Goal: Task Accomplishment & Management: Complete application form

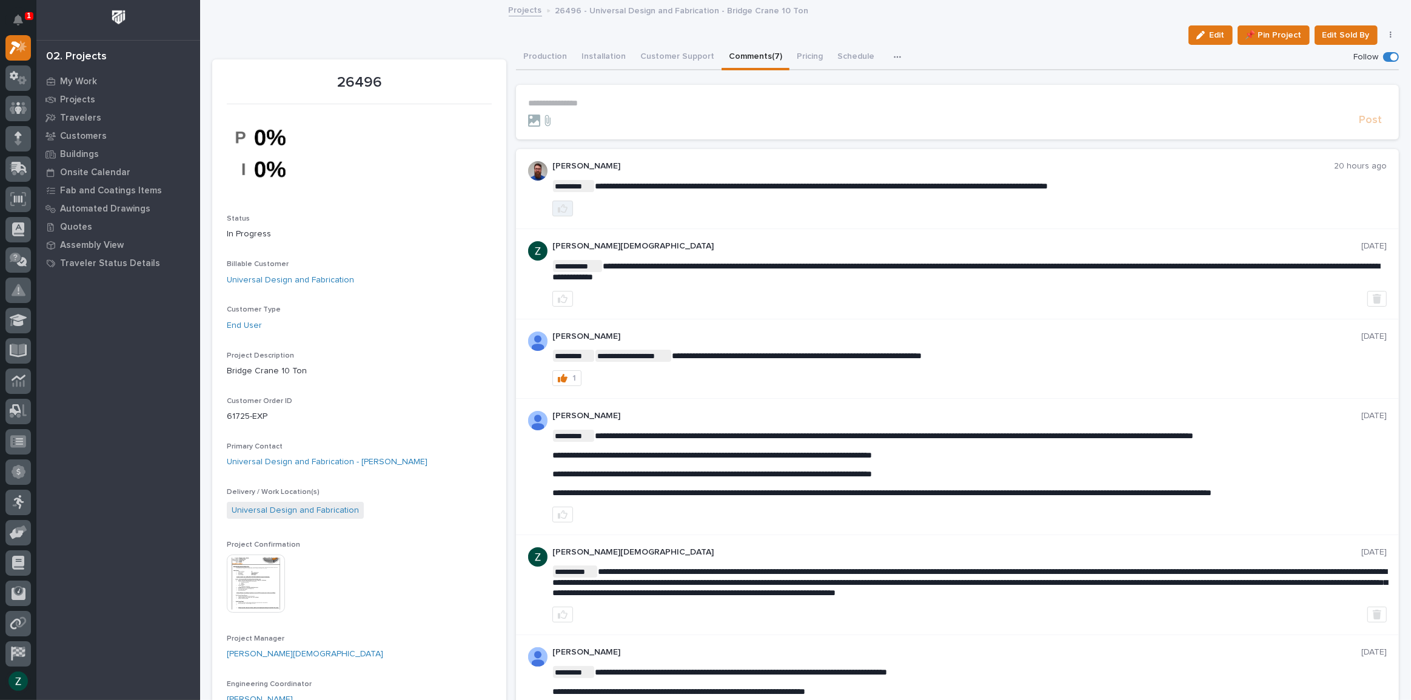
click at [557, 201] on button "button" at bounding box center [562, 209] width 21 height 16
click at [594, 101] on p "**********" at bounding box center [957, 103] width 859 height 10
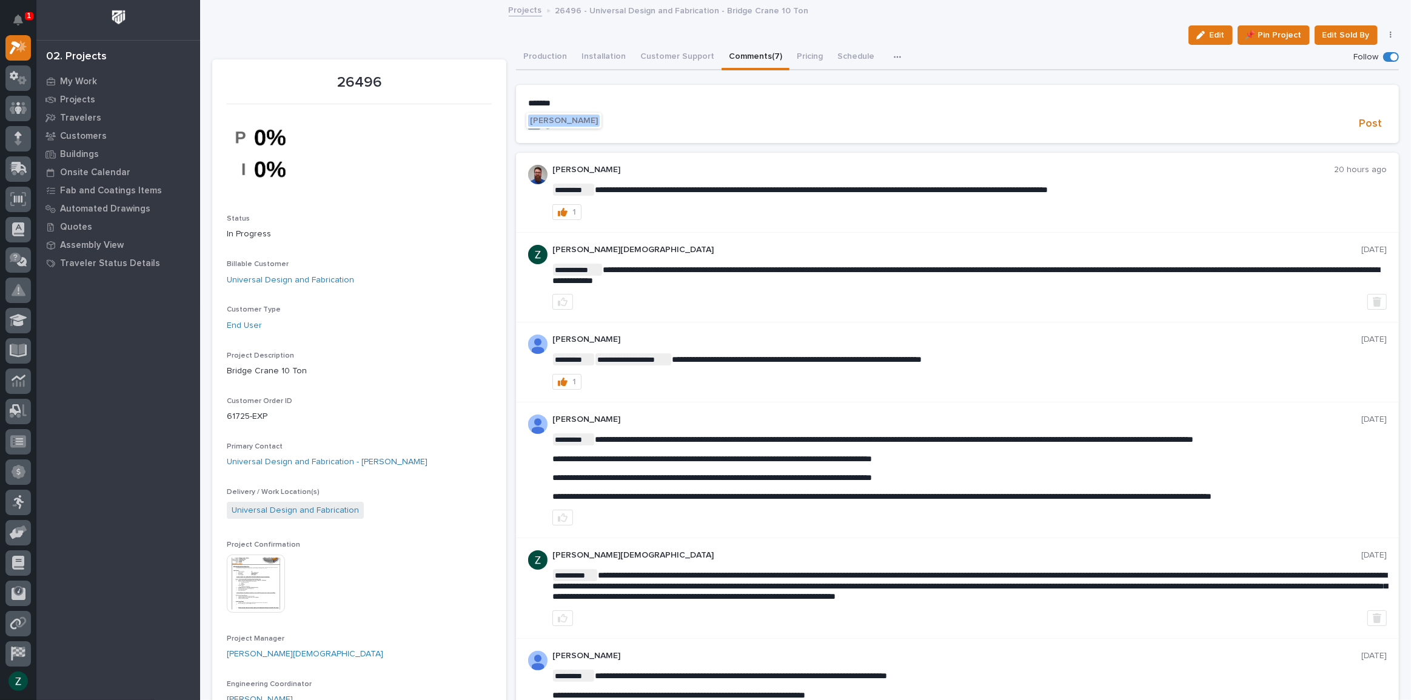
click at [594, 119] on span "[PERSON_NAME]" at bounding box center [564, 120] width 68 height 8
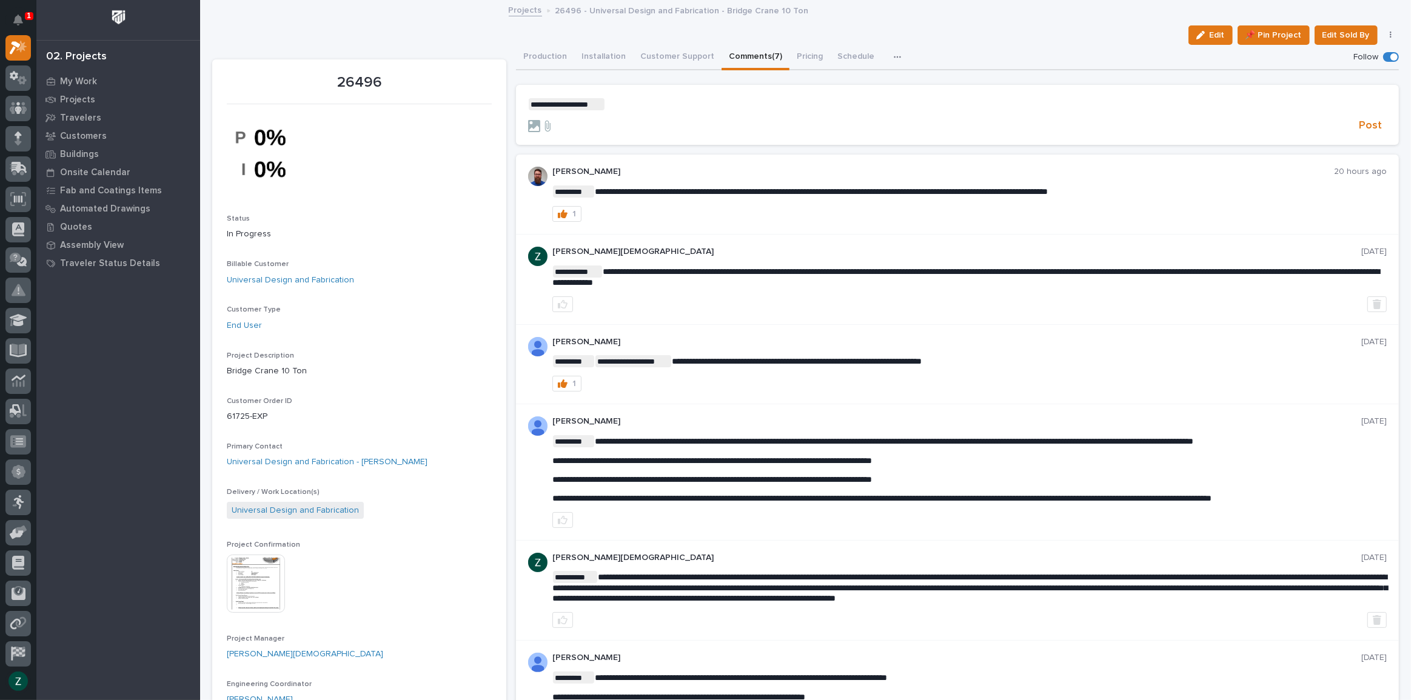
click at [634, 104] on p "**********" at bounding box center [957, 104] width 859 height 12
click at [1374, 126] on span "Post" at bounding box center [1370, 126] width 23 height 14
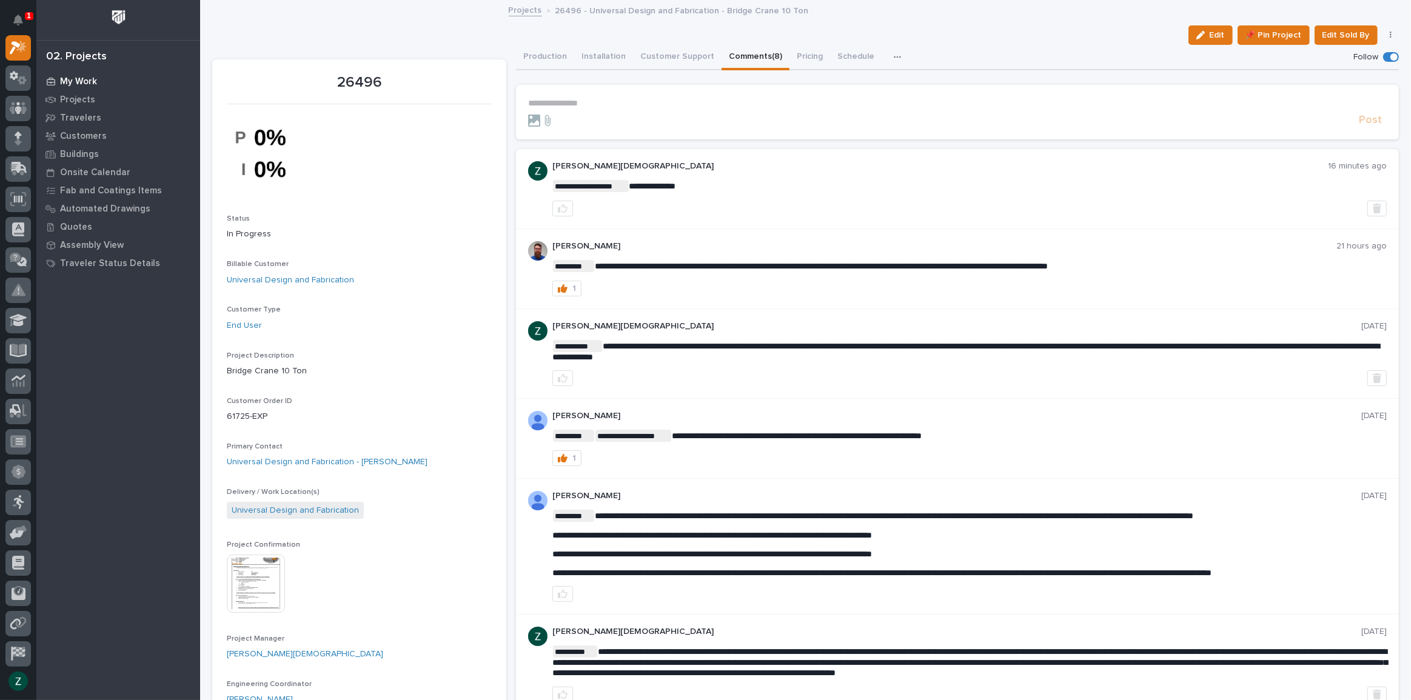
click at [87, 79] on p "My Work" at bounding box center [78, 81] width 37 height 11
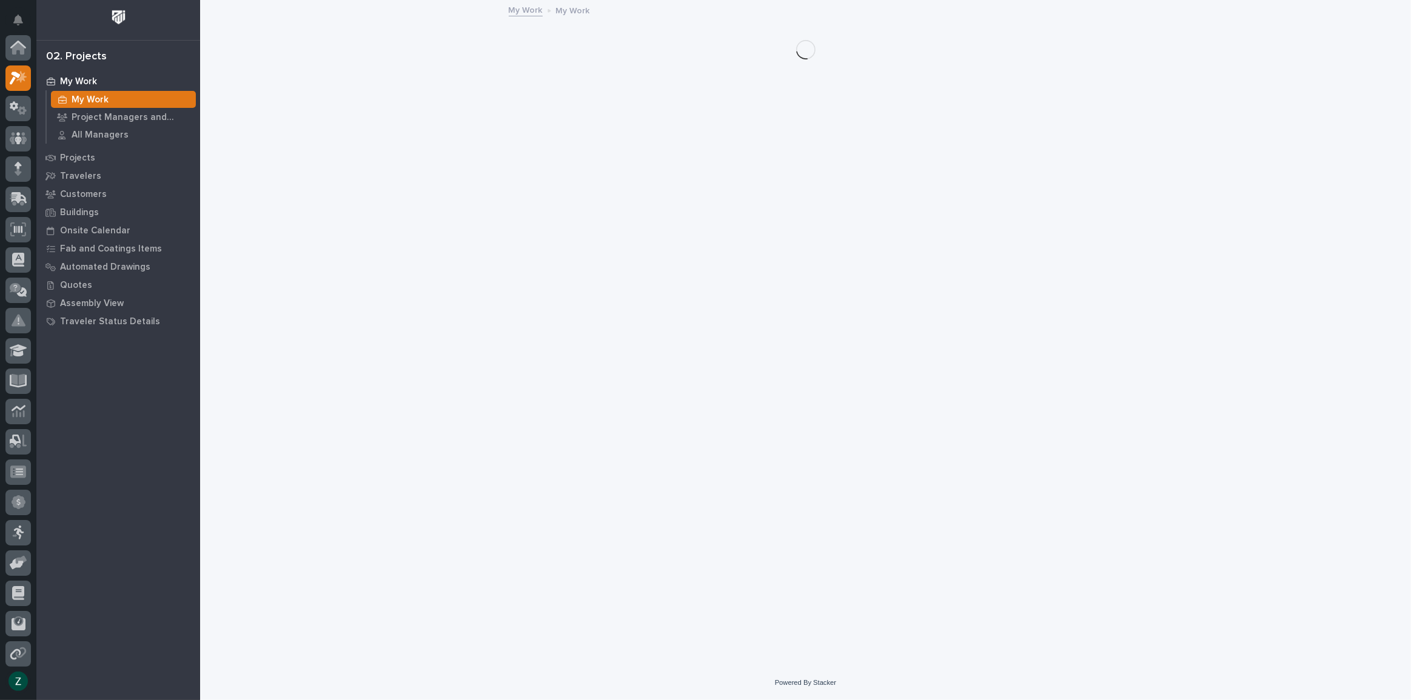
scroll to position [30, 0]
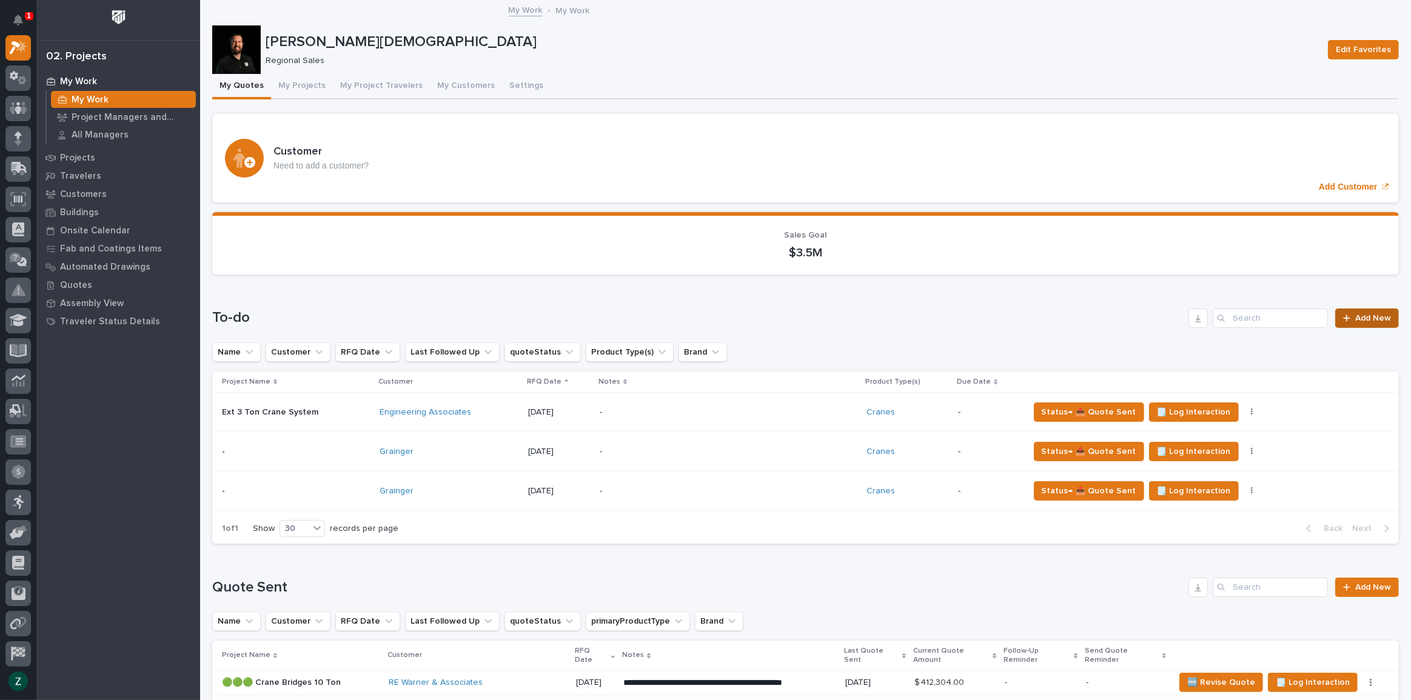
click at [1356, 318] on span "Add New" at bounding box center [1373, 318] width 36 height 8
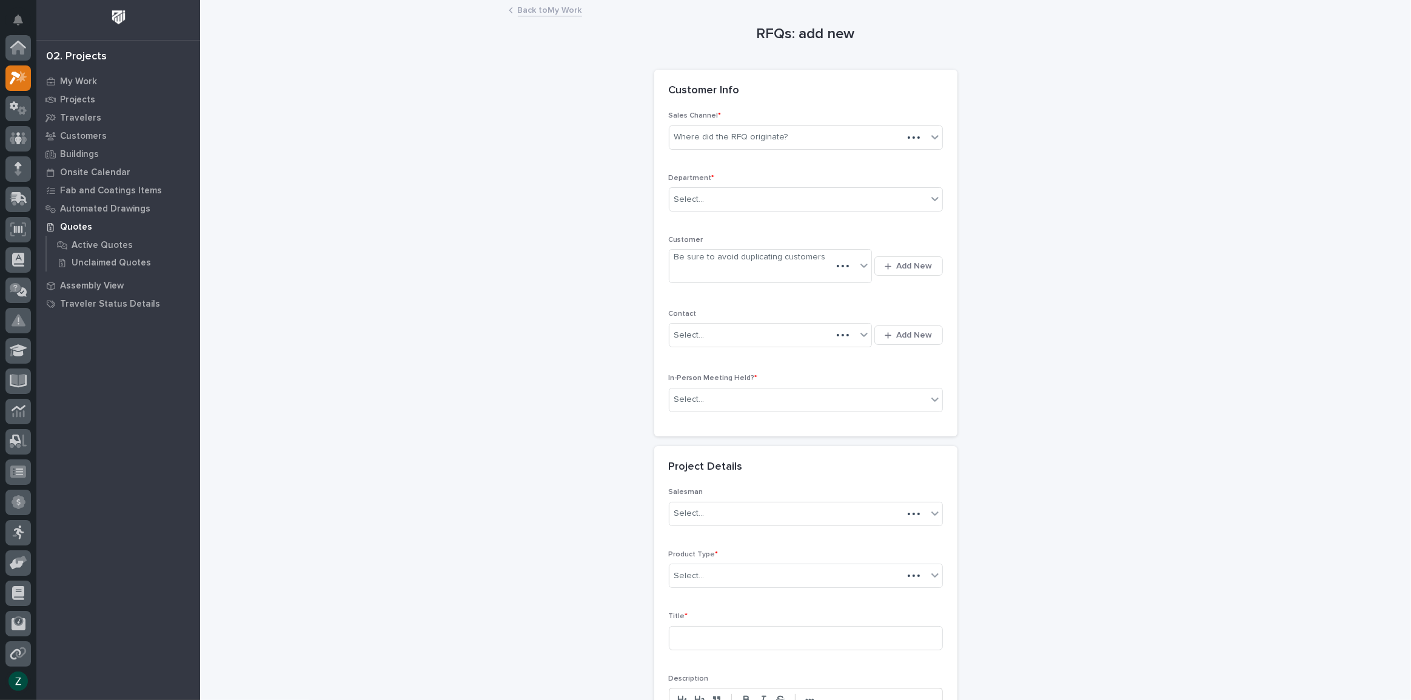
scroll to position [30, 0]
click at [910, 139] on div "Where did the RFQ originate?" at bounding box center [798, 137] width 258 height 20
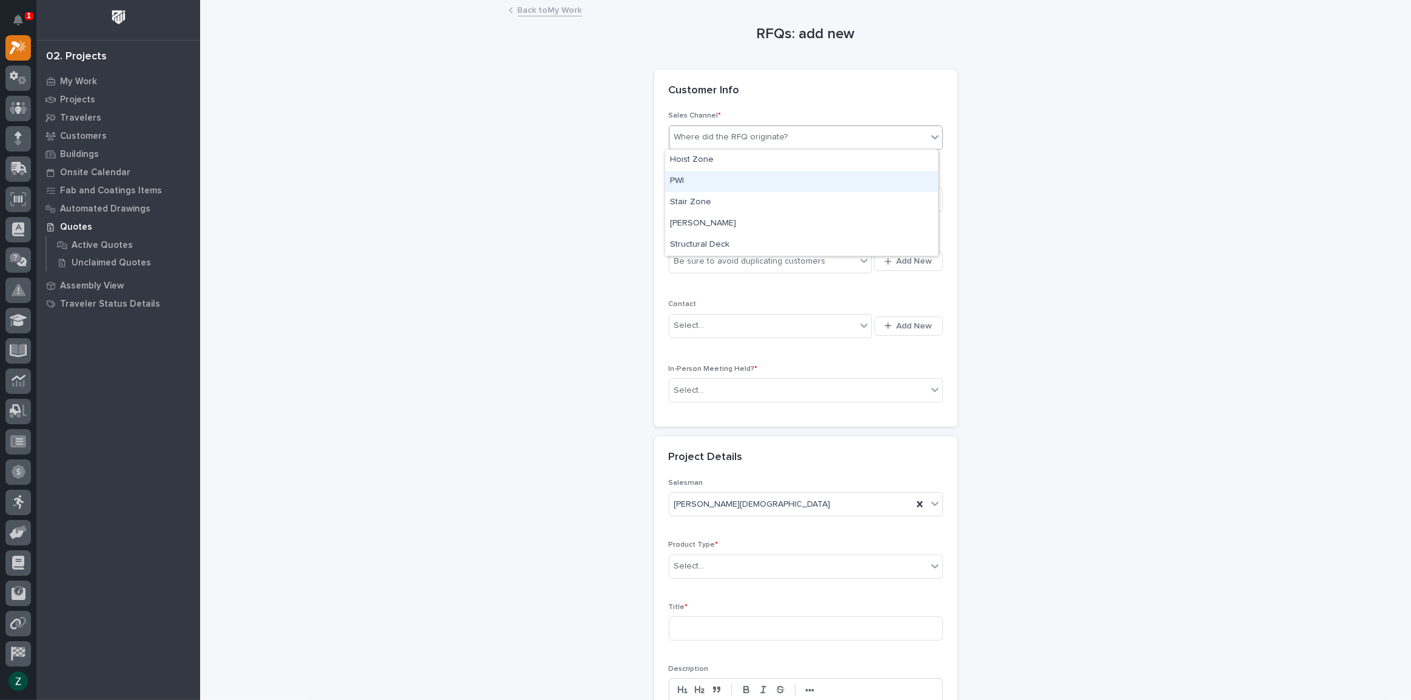
click at [891, 182] on div "PWI" at bounding box center [801, 181] width 273 height 21
click at [893, 206] on div "Select..." at bounding box center [798, 200] width 258 height 20
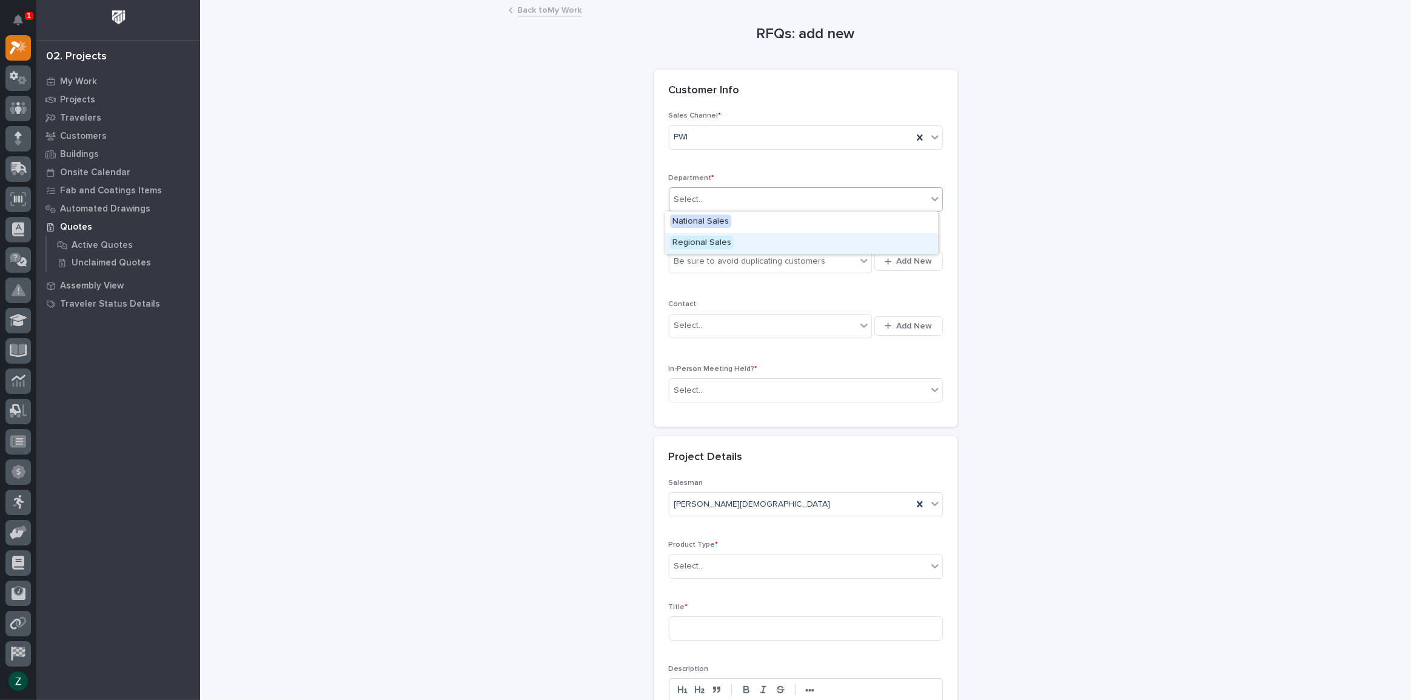
click at [878, 242] on div "Regional Sales" at bounding box center [801, 243] width 273 height 21
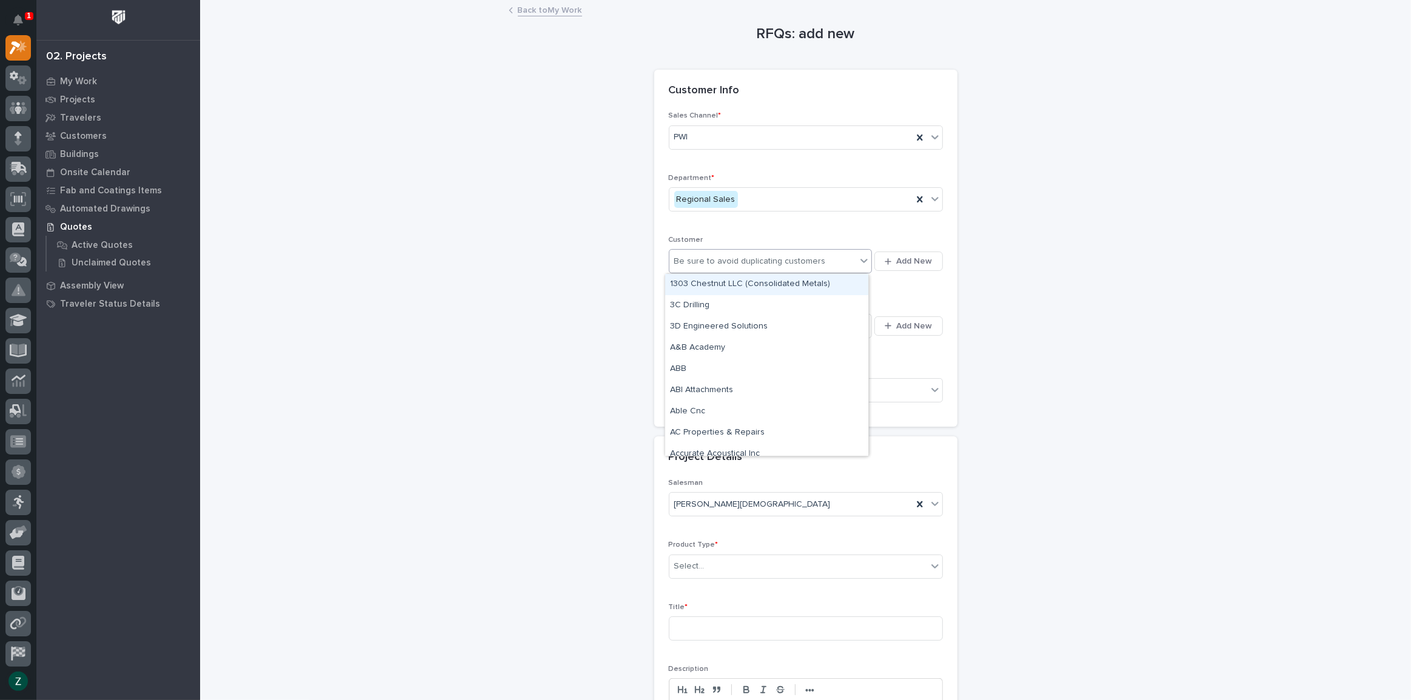
click at [827, 257] on div "Be sure to avoid duplicating customers" at bounding box center [762, 262] width 187 height 20
type input "*******"
click at [818, 304] on div "Compass Construction Group" at bounding box center [766, 305] width 203 height 21
click at [897, 330] on span "Add New" at bounding box center [915, 326] width 36 height 11
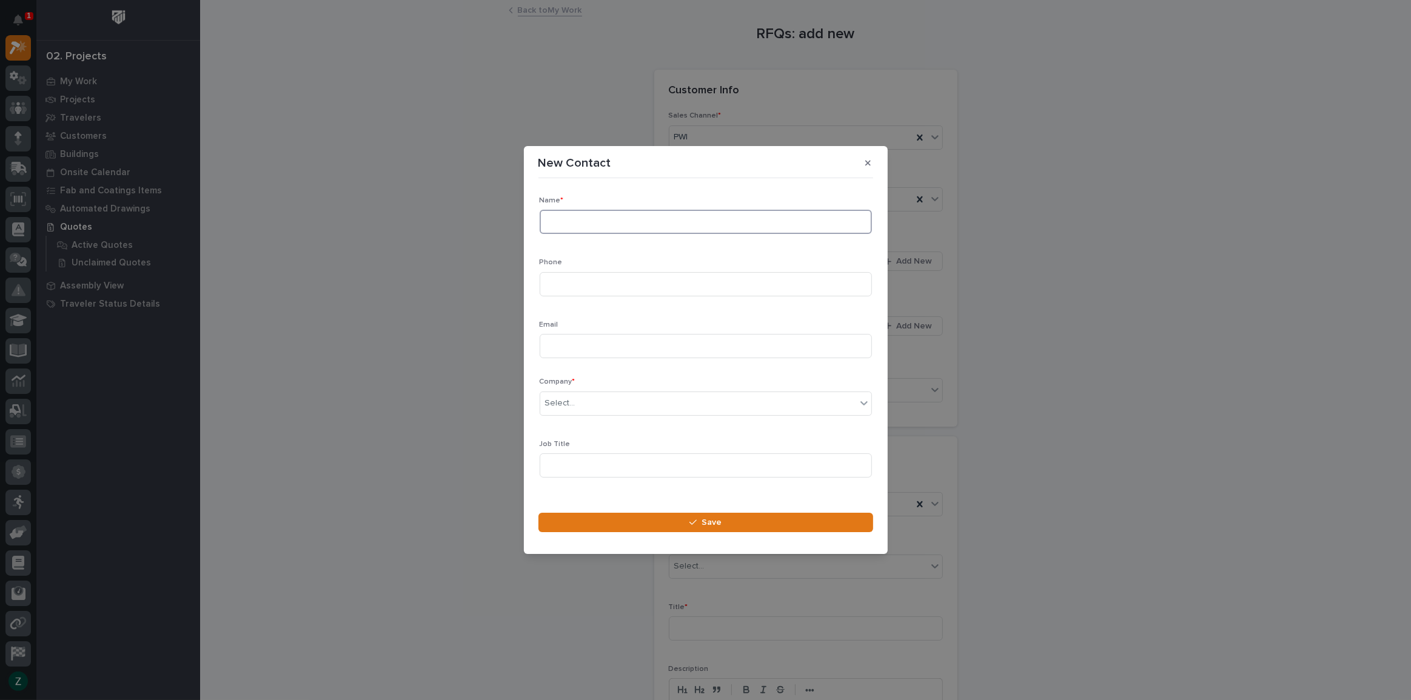
click at [717, 217] on input at bounding box center [706, 222] width 332 height 24
type input "[PERSON_NAME]"
click at [706, 408] on div "Select..." at bounding box center [698, 404] width 316 height 20
type input "*******"
drag, startPoint x: 710, startPoint y: 437, endPoint x: 710, endPoint y: 443, distance: 6.7
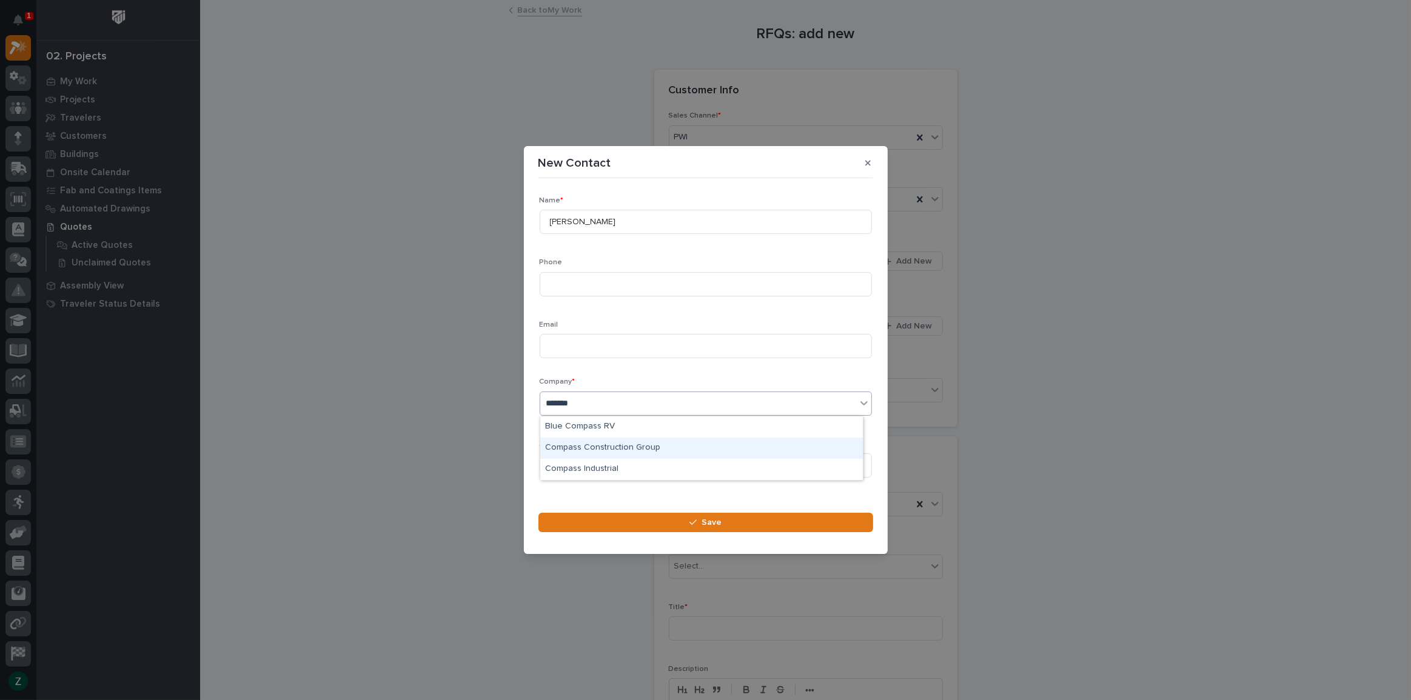
click at [710, 443] on div "Compass Construction Group" at bounding box center [701, 448] width 323 height 21
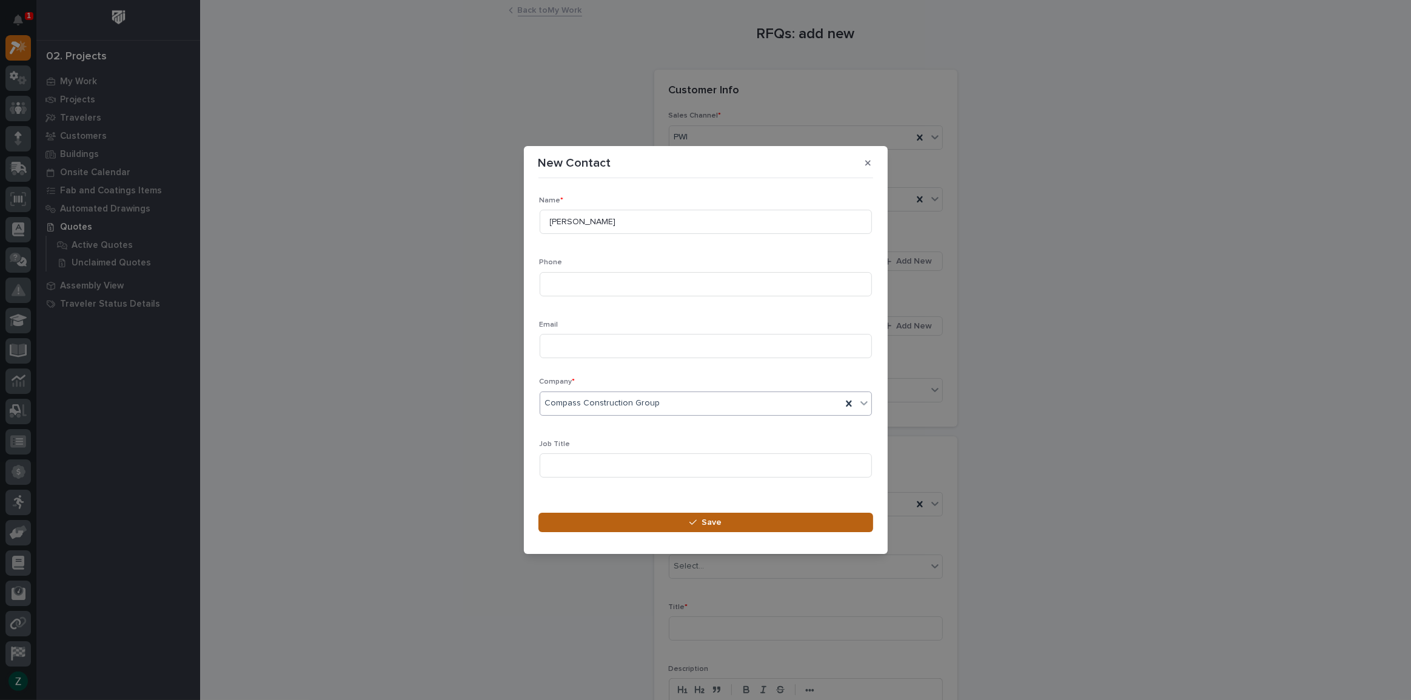
click at [710, 518] on span "Save" at bounding box center [712, 522] width 20 height 11
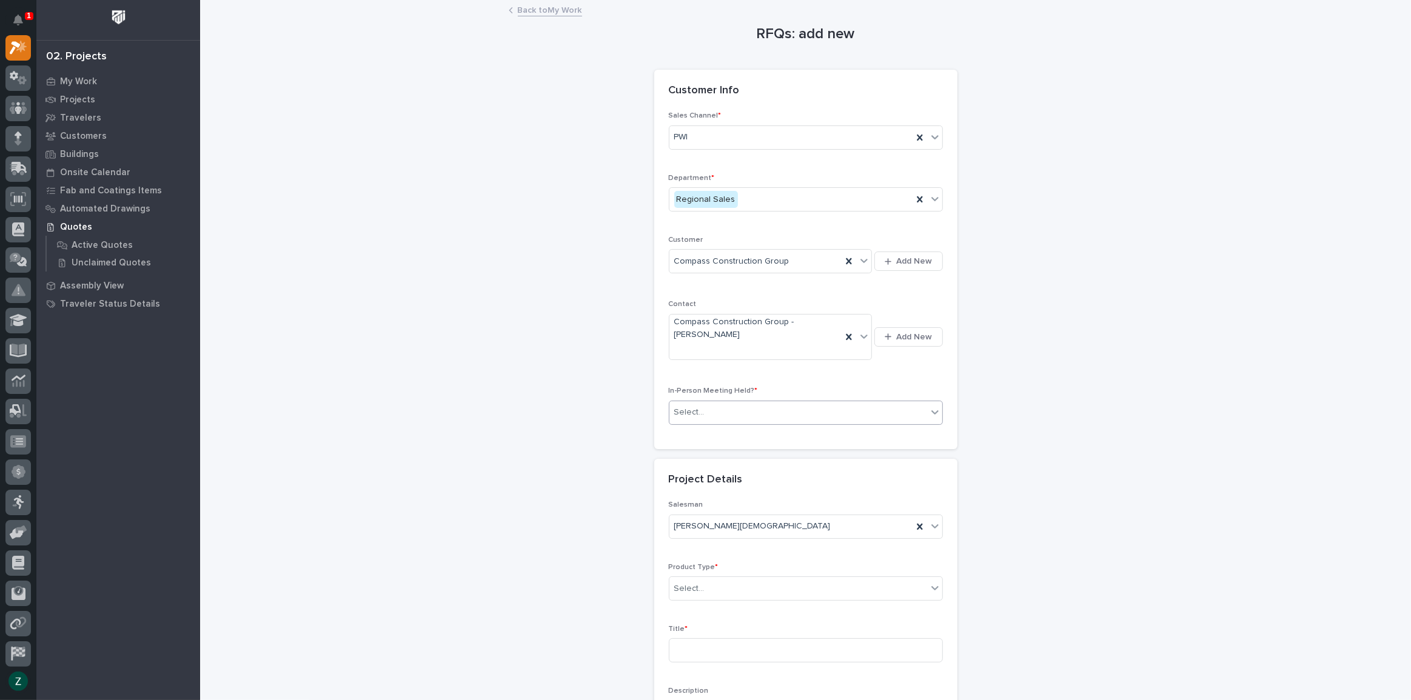
click at [800, 415] on div "Select..." at bounding box center [798, 413] width 258 height 20
click at [772, 429] on div "Yes" at bounding box center [801, 434] width 273 height 21
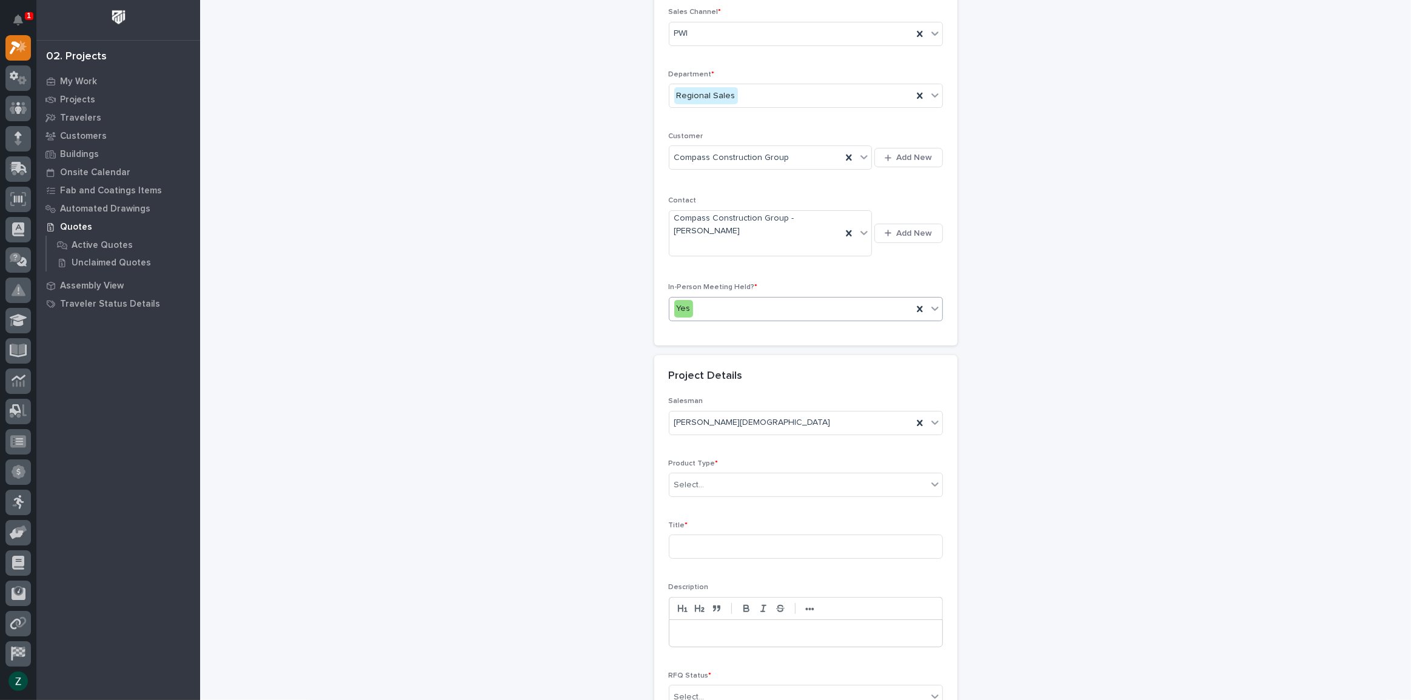
scroll to position [220, 0]
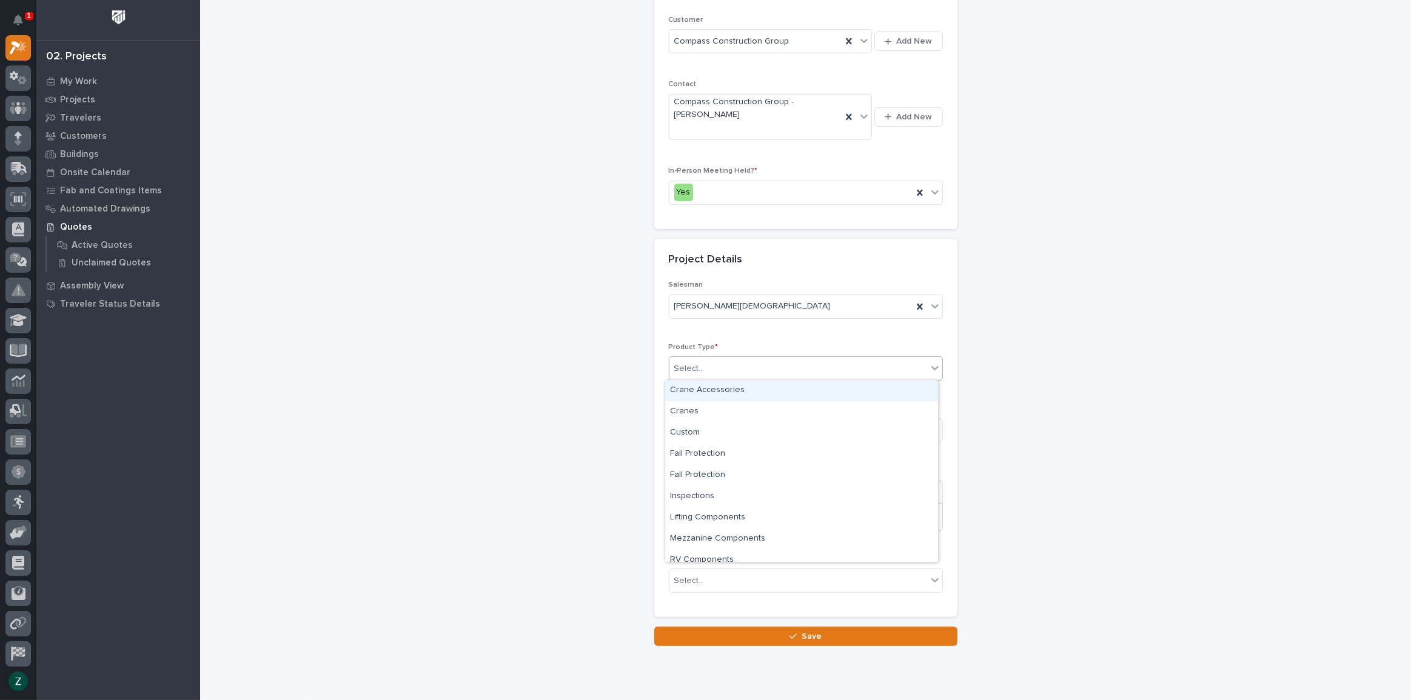
click at [785, 364] on div "Select..." at bounding box center [798, 369] width 258 height 20
click at [767, 411] on div "Cranes" at bounding box center [801, 411] width 273 height 21
click at [764, 426] on input at bounding box center [806, 430] width 274 height 24
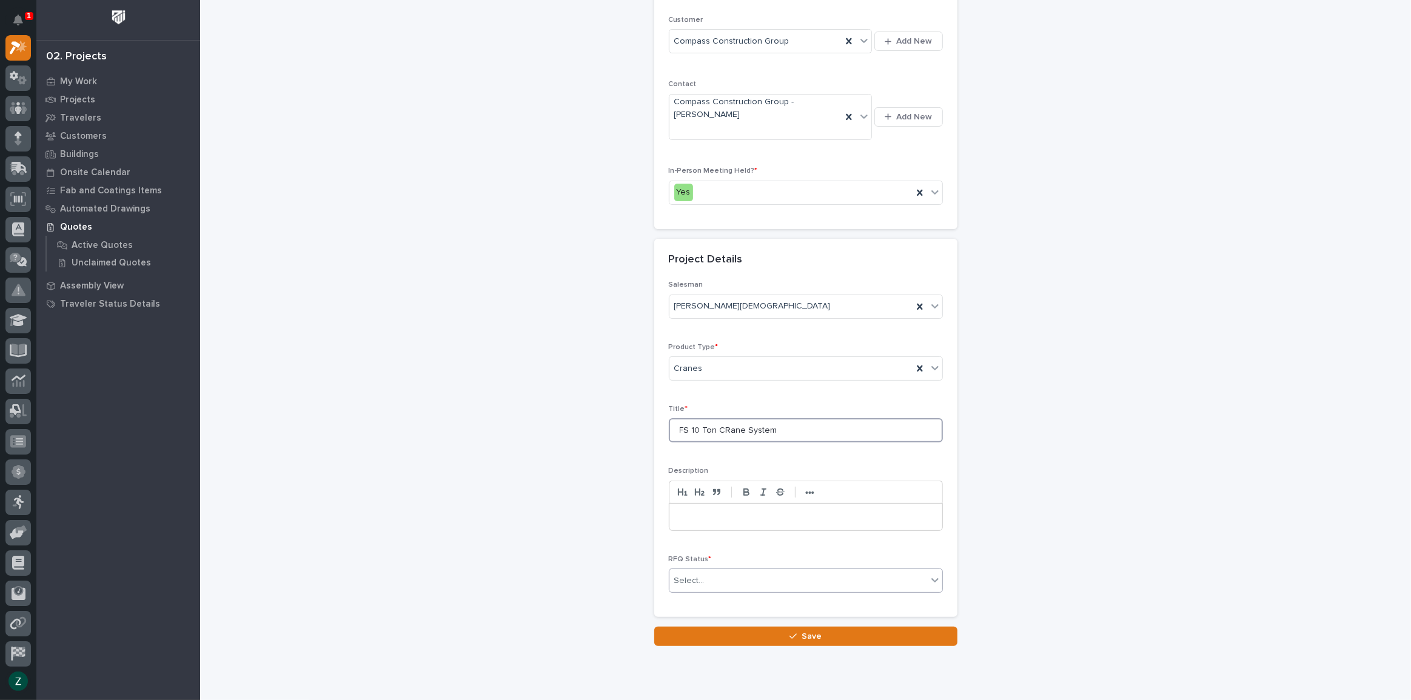
type input "FS 10 Ton CRane System"
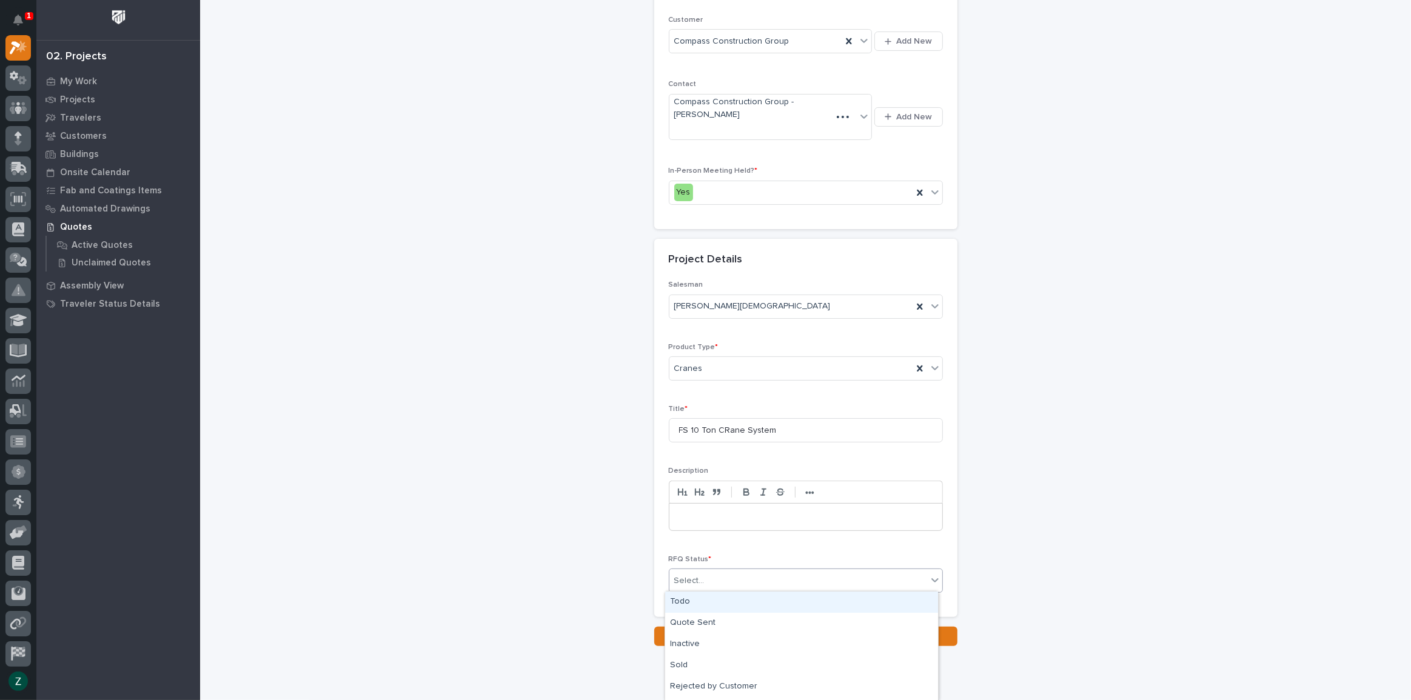
click at [791, 583] on div "Select..." at bounding box center [798, 581] width 258 height 20
click at [791, 602] on div "Todo" at bounding box center [801, 602] width 273 height 21
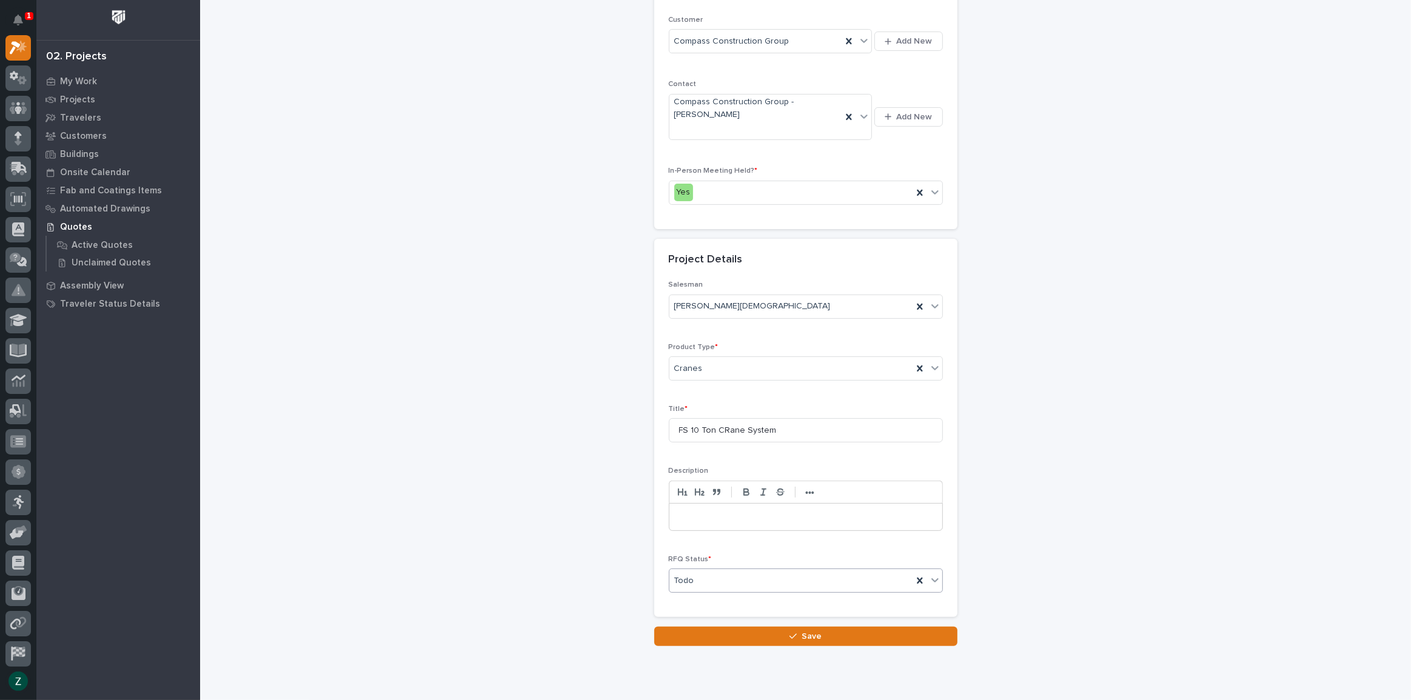
click at [790, 581] on div "Todo" at bounding box center [790, 581] width 243 height 20
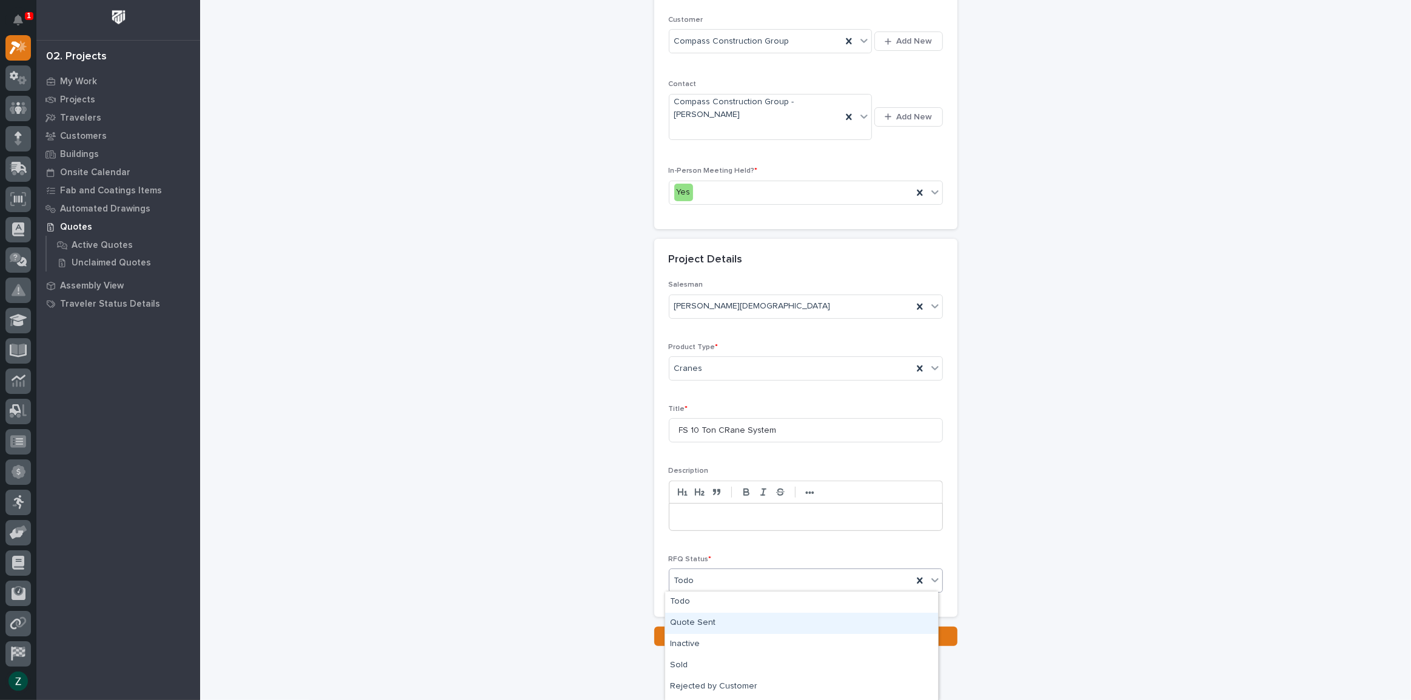
click at [783, 624] on div "Quote Sent" at bounding box center [801, 623] width 273 height 21
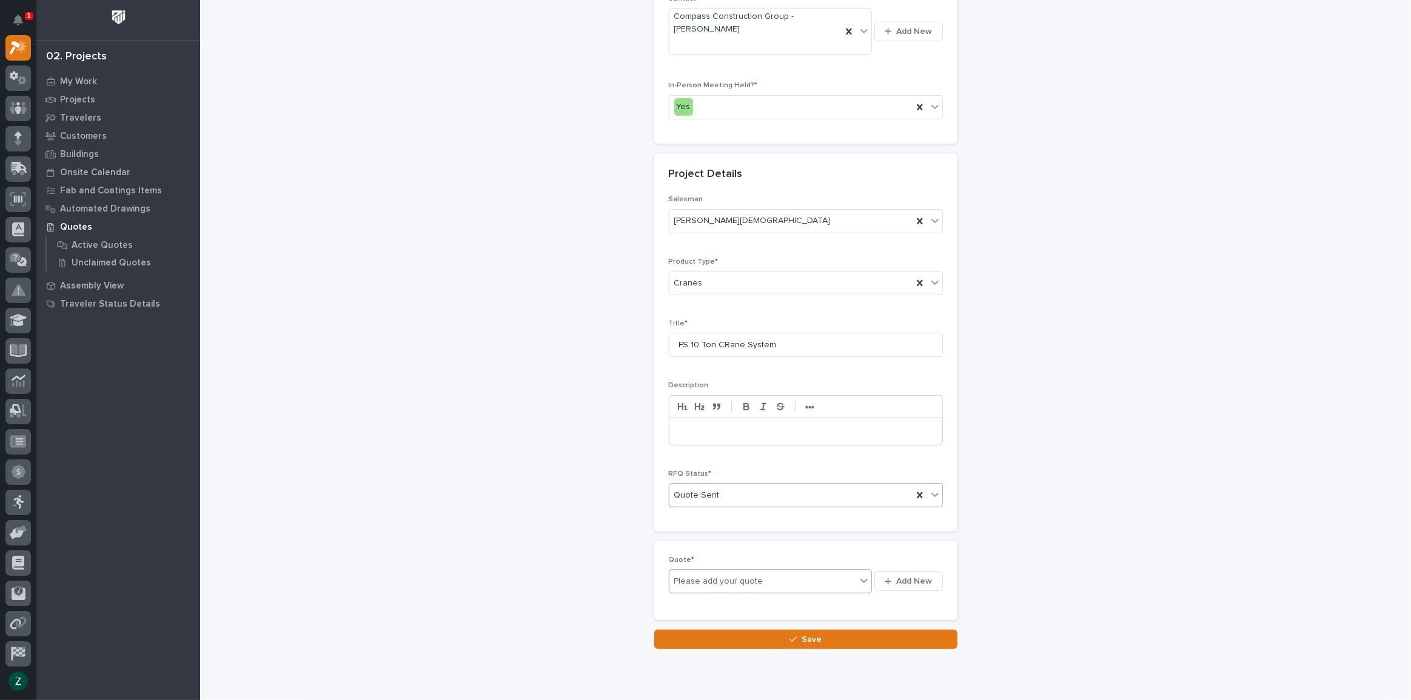
scroll to position [348, 0]
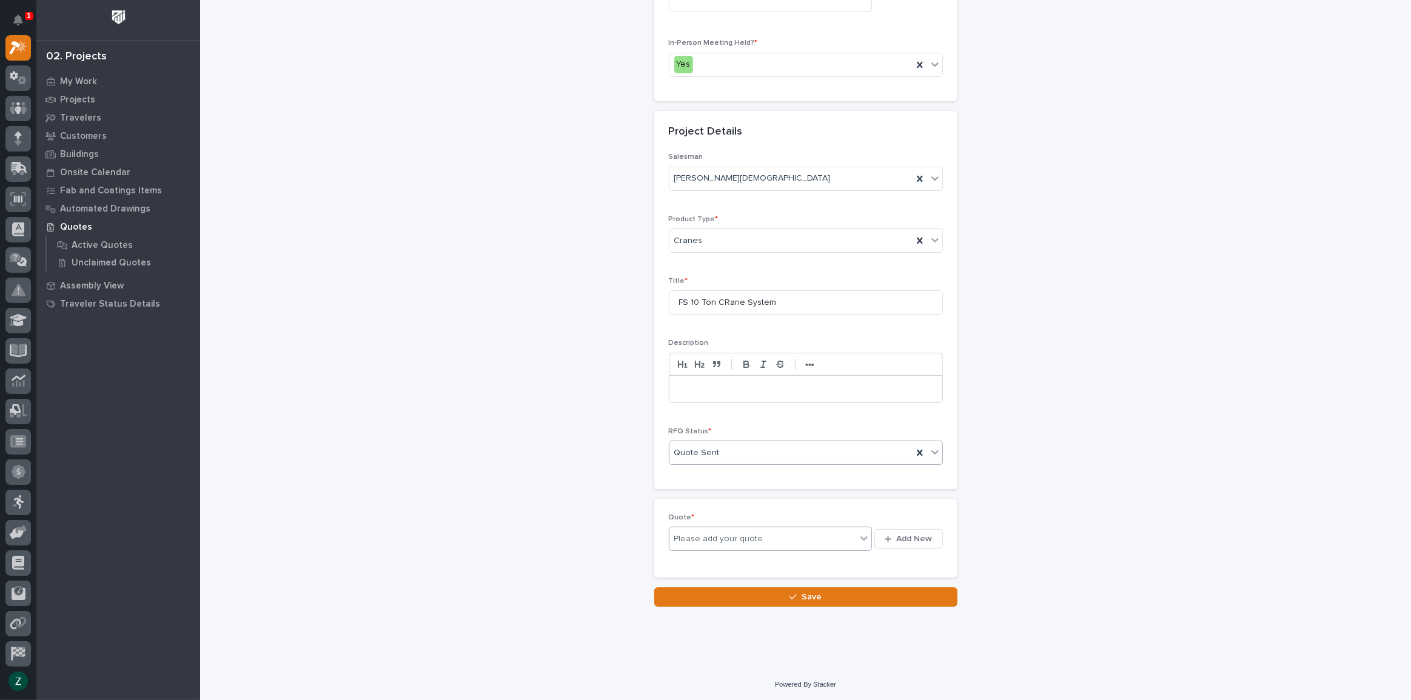
click at [860, 537] on icon at bounding box center [864, 538] width 12 height 12
click at [897, 535] on span "Add New" at bounding box center [915, 539] width 36 height 11
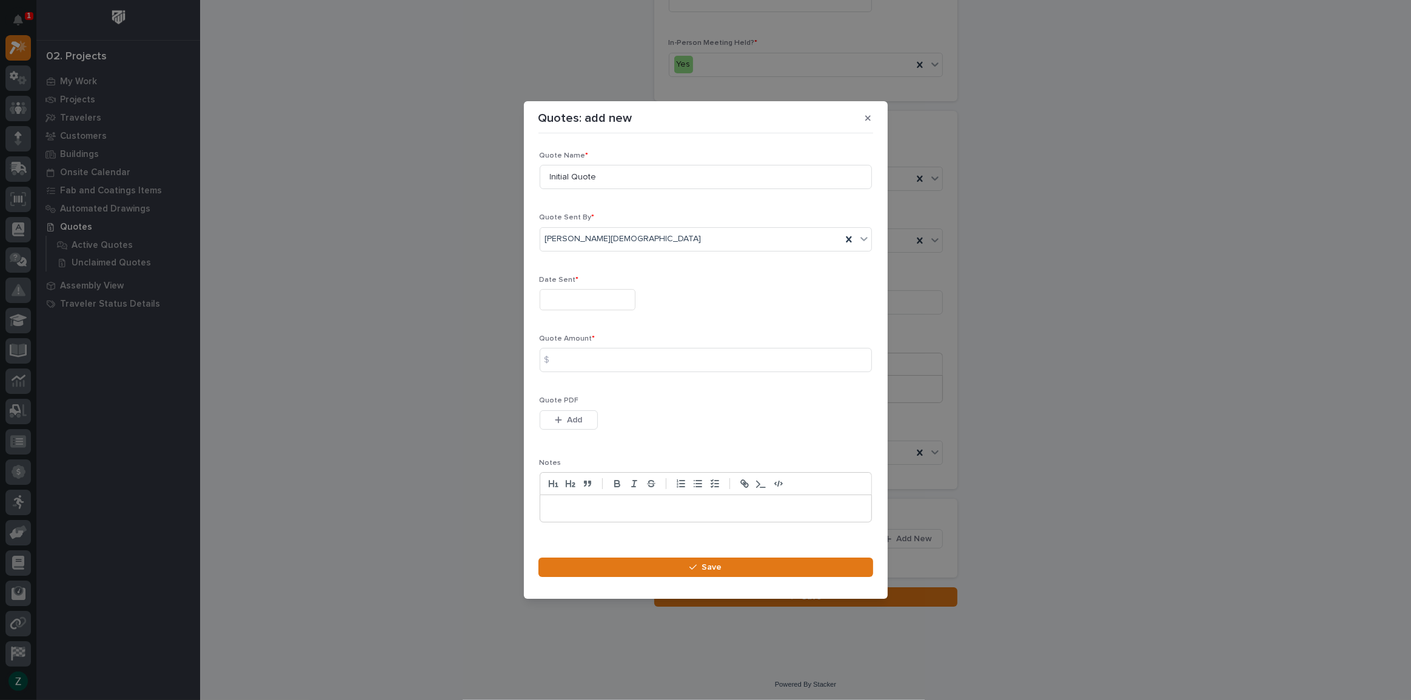
click at [625, 308] on input "text" at bounding box center [588, 299] width 96 height 21
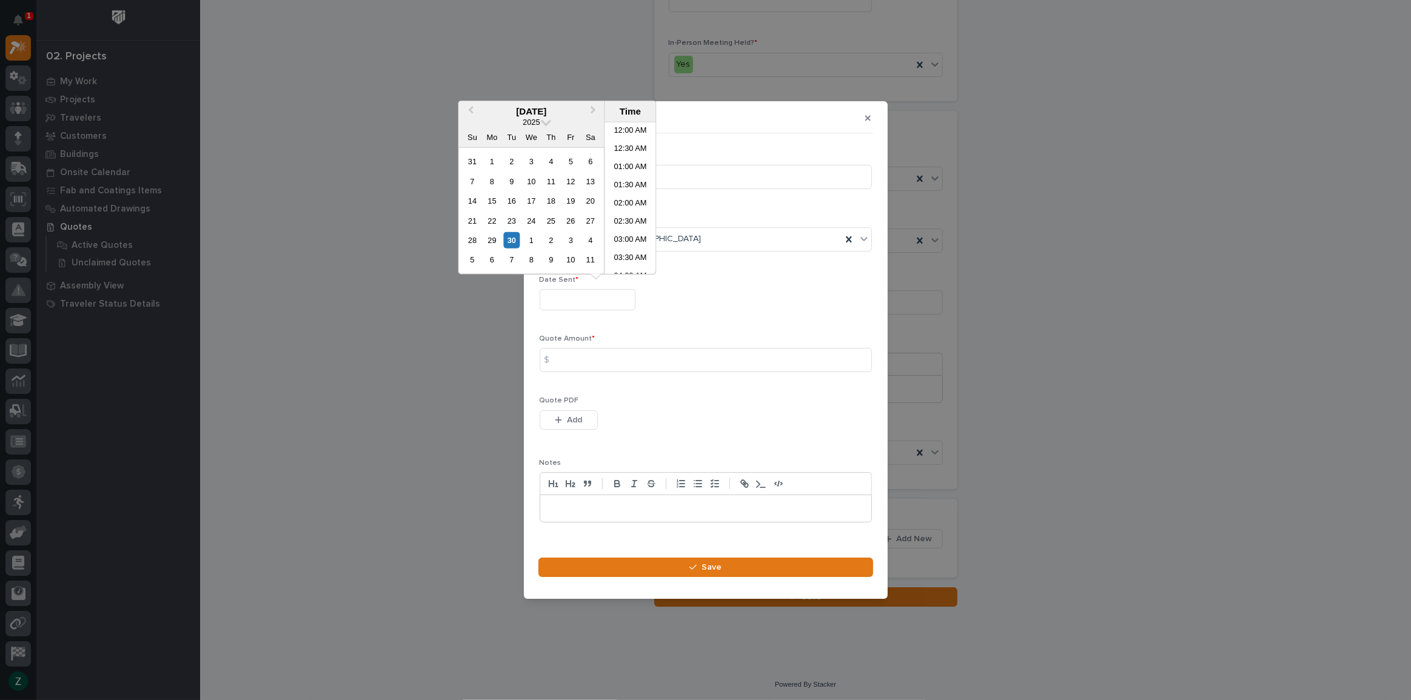
scroll to position [188, 0]
click at [494, 237] on div "29" at bounding box center [492, 240] width 16 height 16
type input "**********"
click at [494, 237] on div "29" at bounding box center [492, 240] width 16 height 16
click at [605, 361] on input at bounding box center [706, 360] width 332 height 24
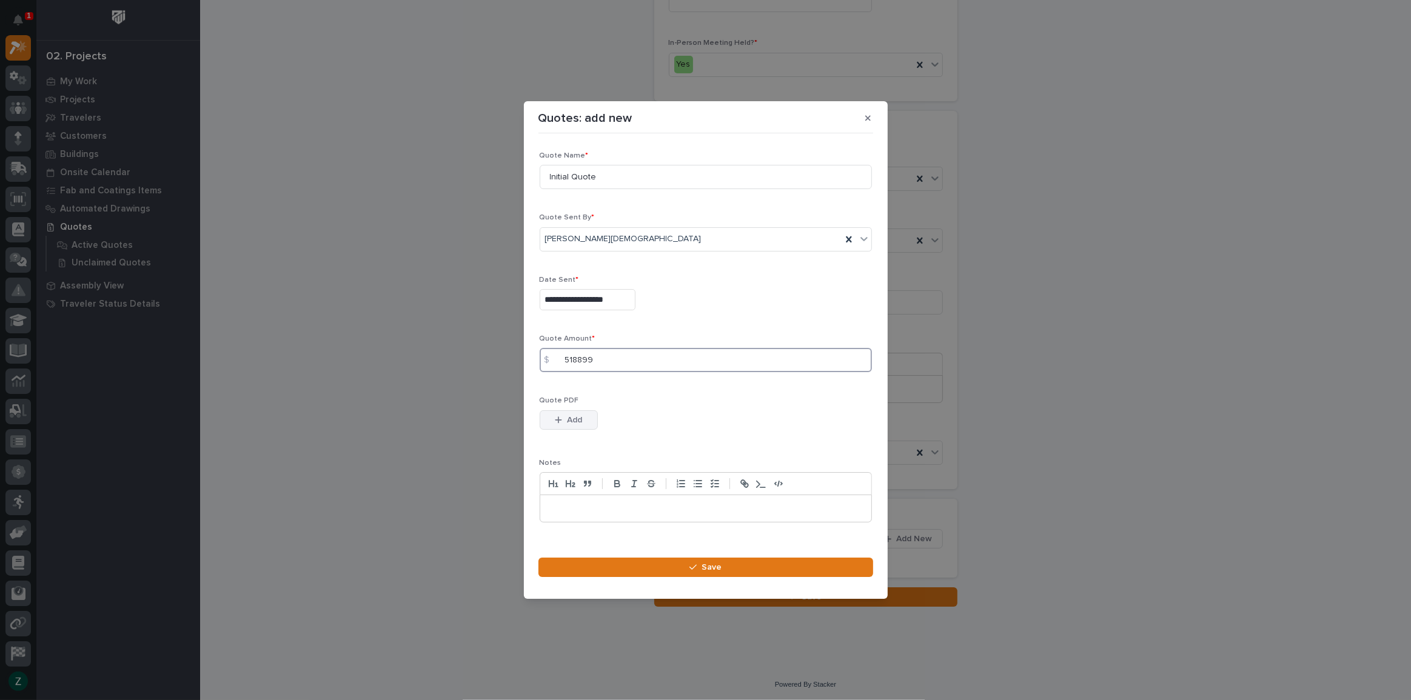
type input "518899"
click at [565, 423] on div "button" at bounding box center [561, 420] width 12 height 8
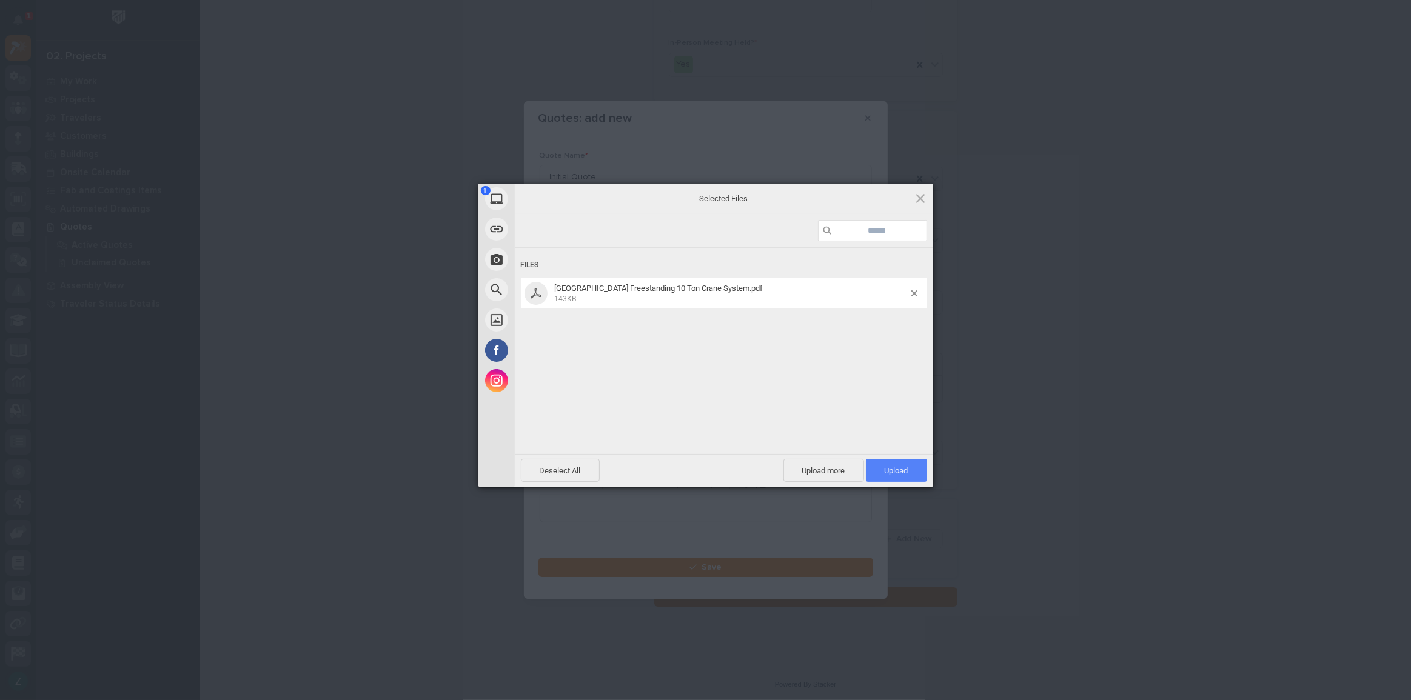
click at [885, 474] on span "Upload 1" at bounding box center [897, 470] width 24 height 9
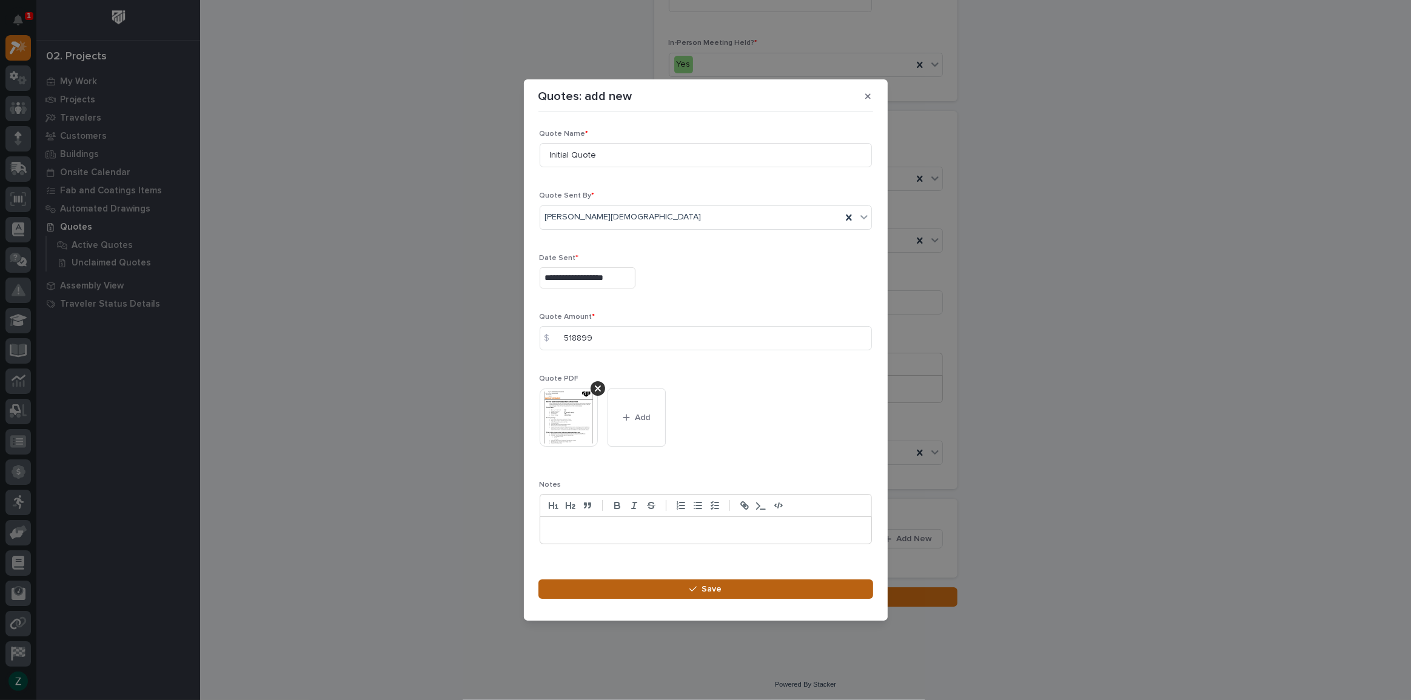
click at [703, 590] on span "Save" at bounding box center [712, 589] width 20 height 11
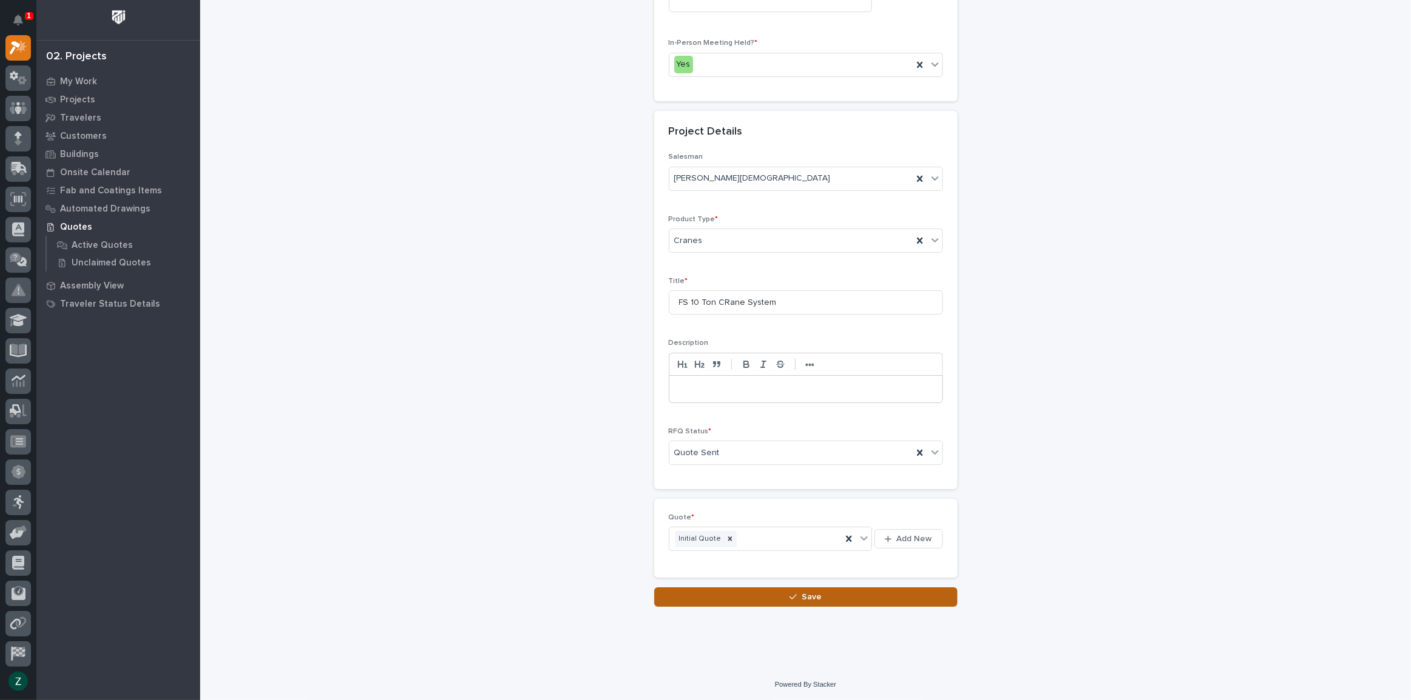
click at [803, 597] on span "Save" at bounding box center [812, 597] width 20 height 11
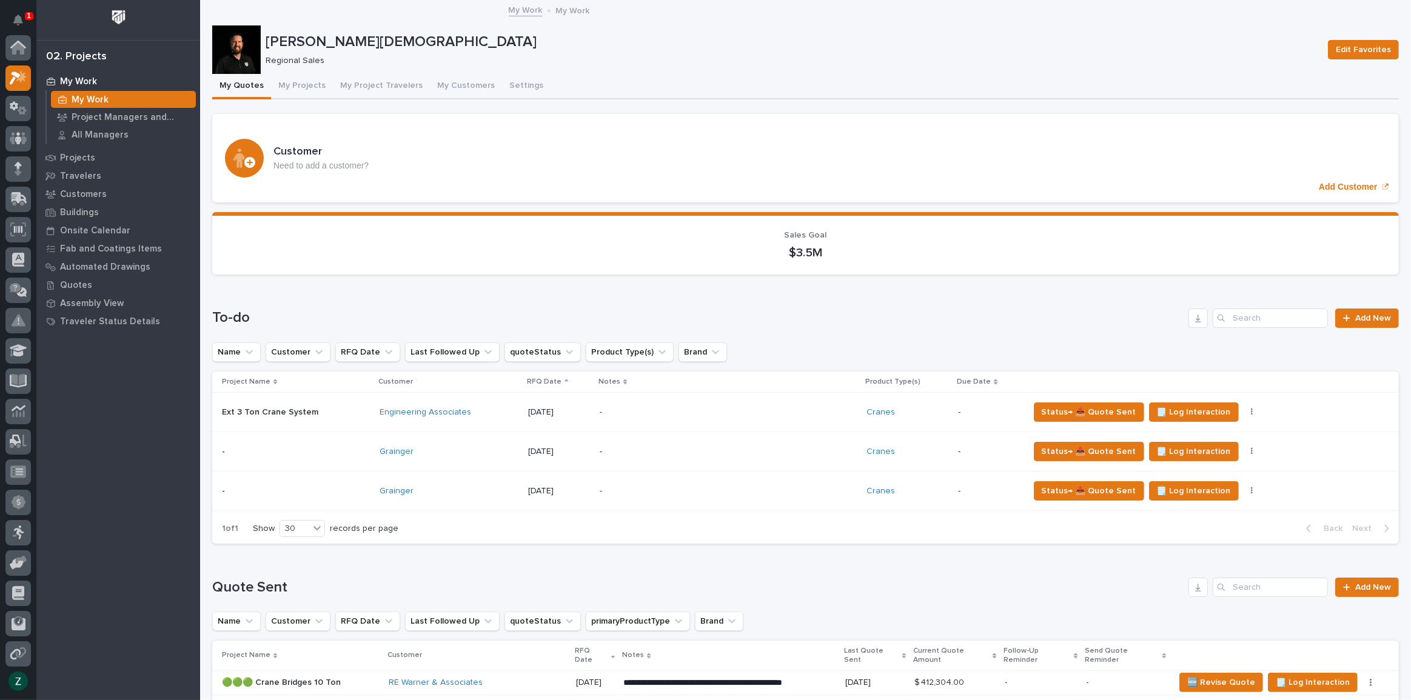
scroll to position [30, 0]
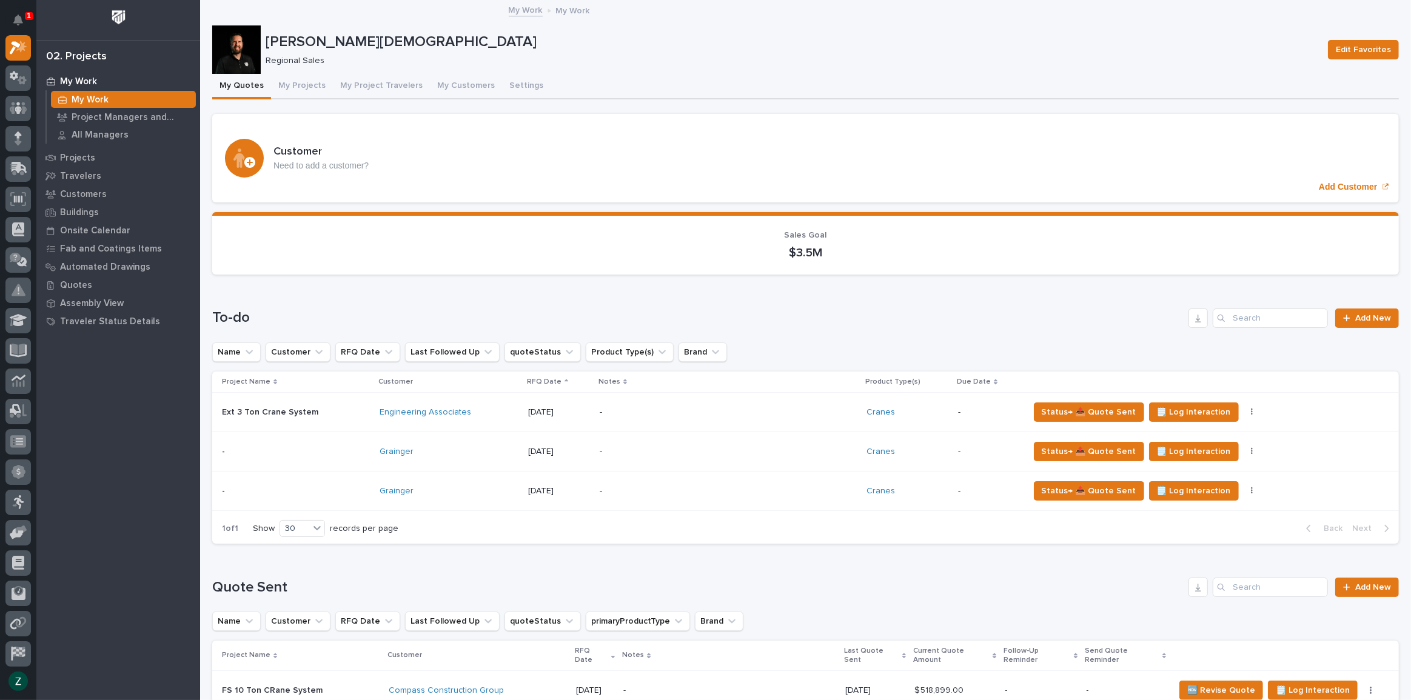
click at [238, 86] on button "My Quotes" at bounding box center [241, 86] width 59 height 25
click at [287, 81] on button "My Projects" at bounding box center [302, 86] width 62 height 25
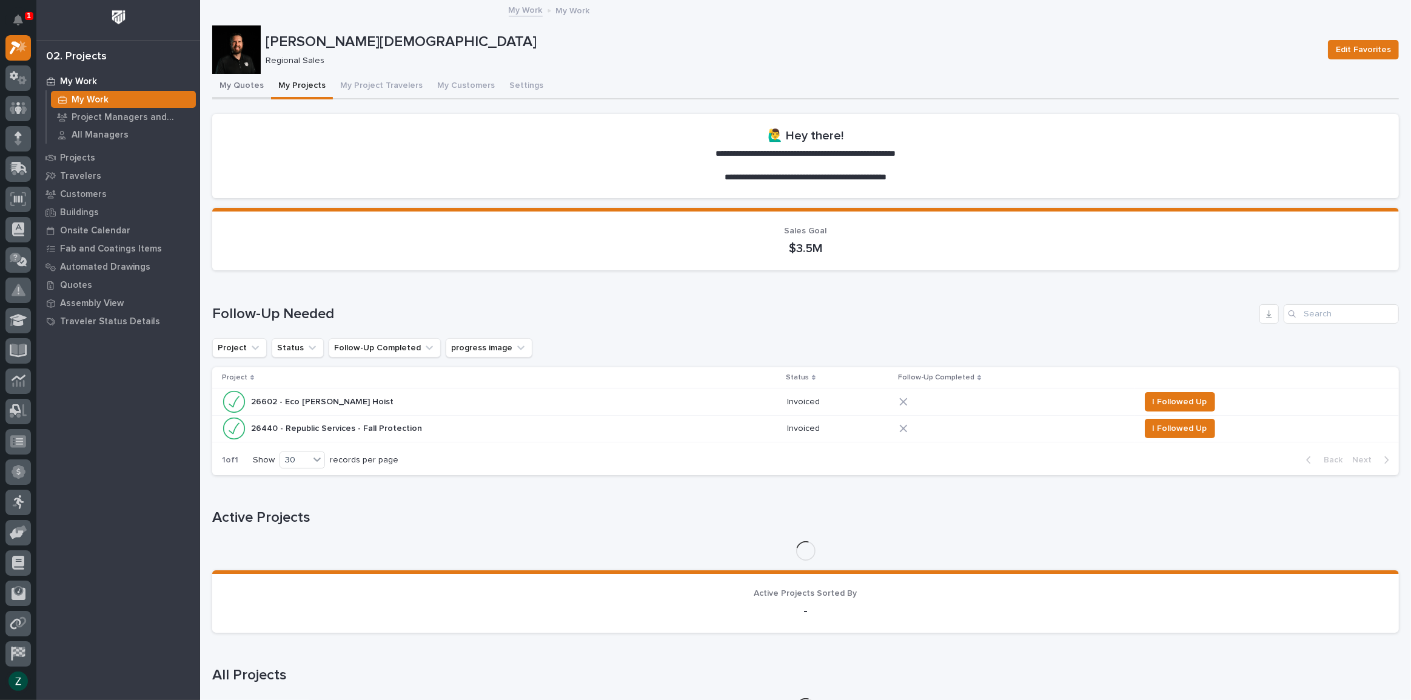
click at [243, 80] on button "My Quotes" at bounding box center [241, 86] width 59 height 25
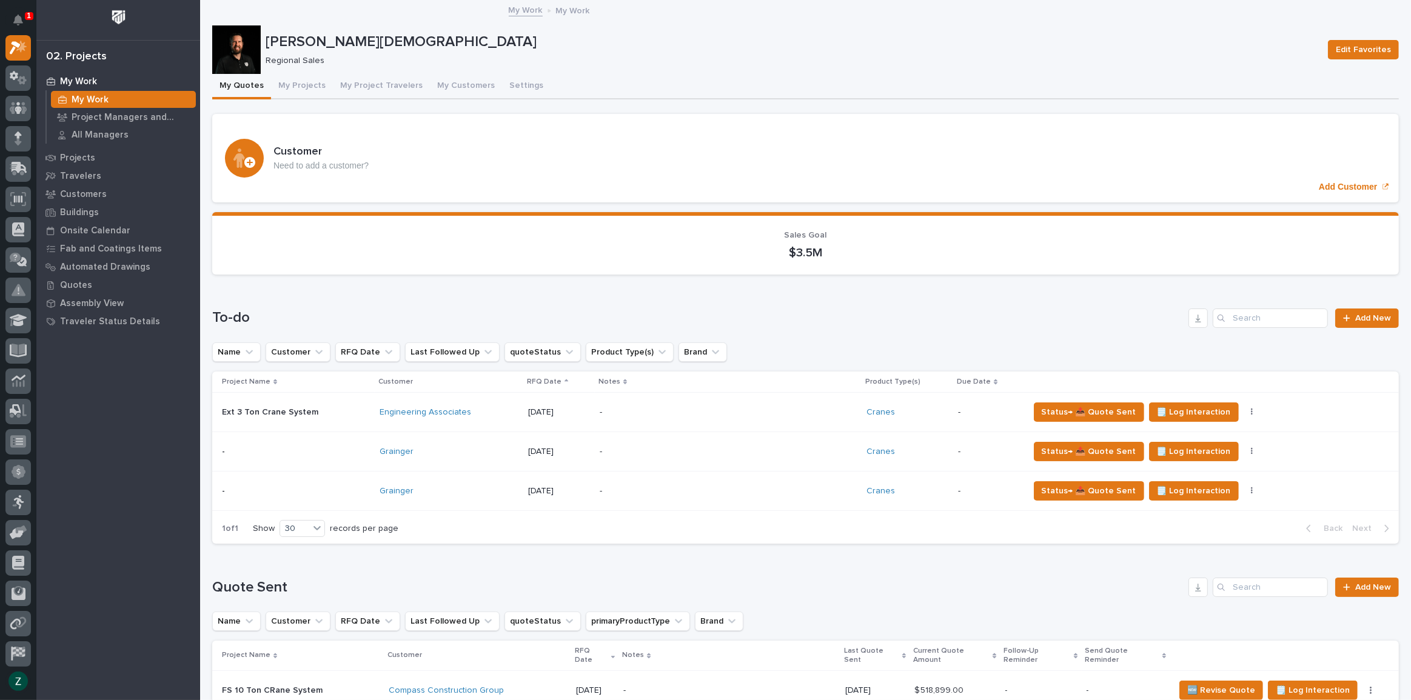
click at [728, 408] on p "-" at bounding box center [706, 413] width 212 height 10
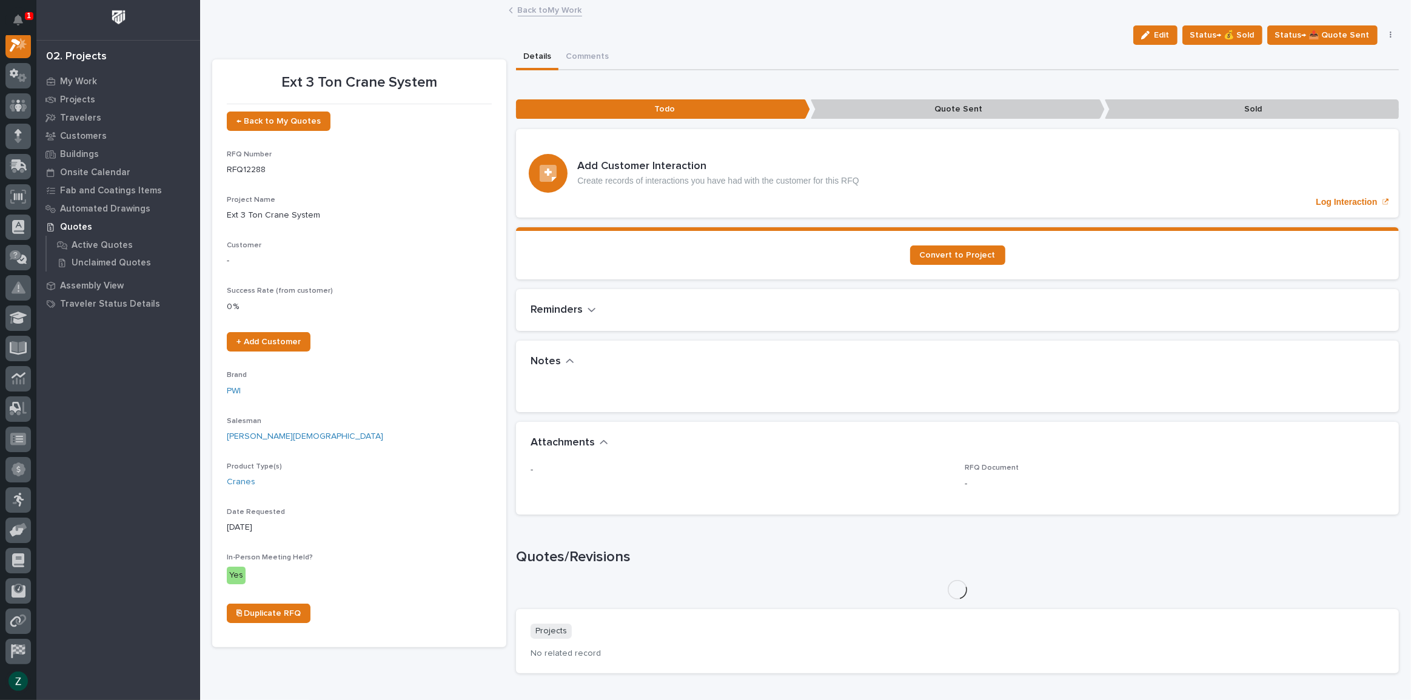
scroll to position [30, 0]
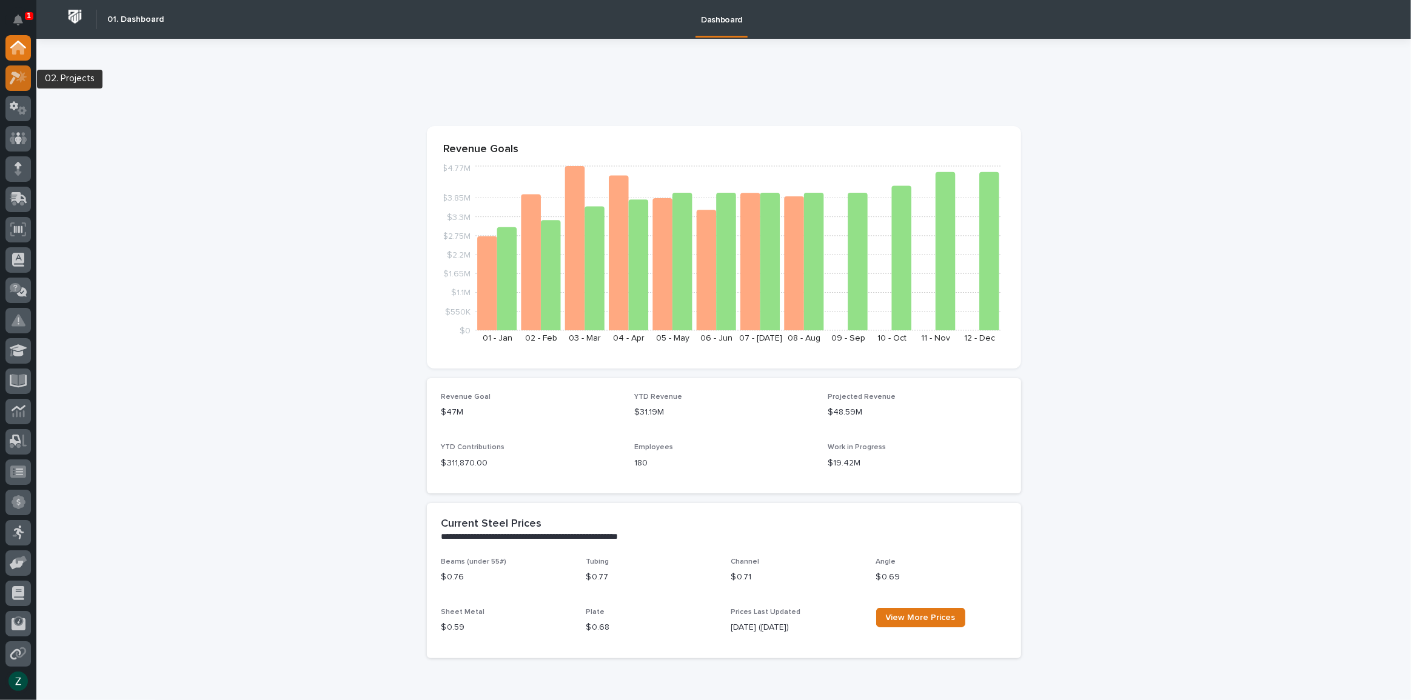
click at [13, 69] on div at bounding box center [17, 77] width 25 height 25
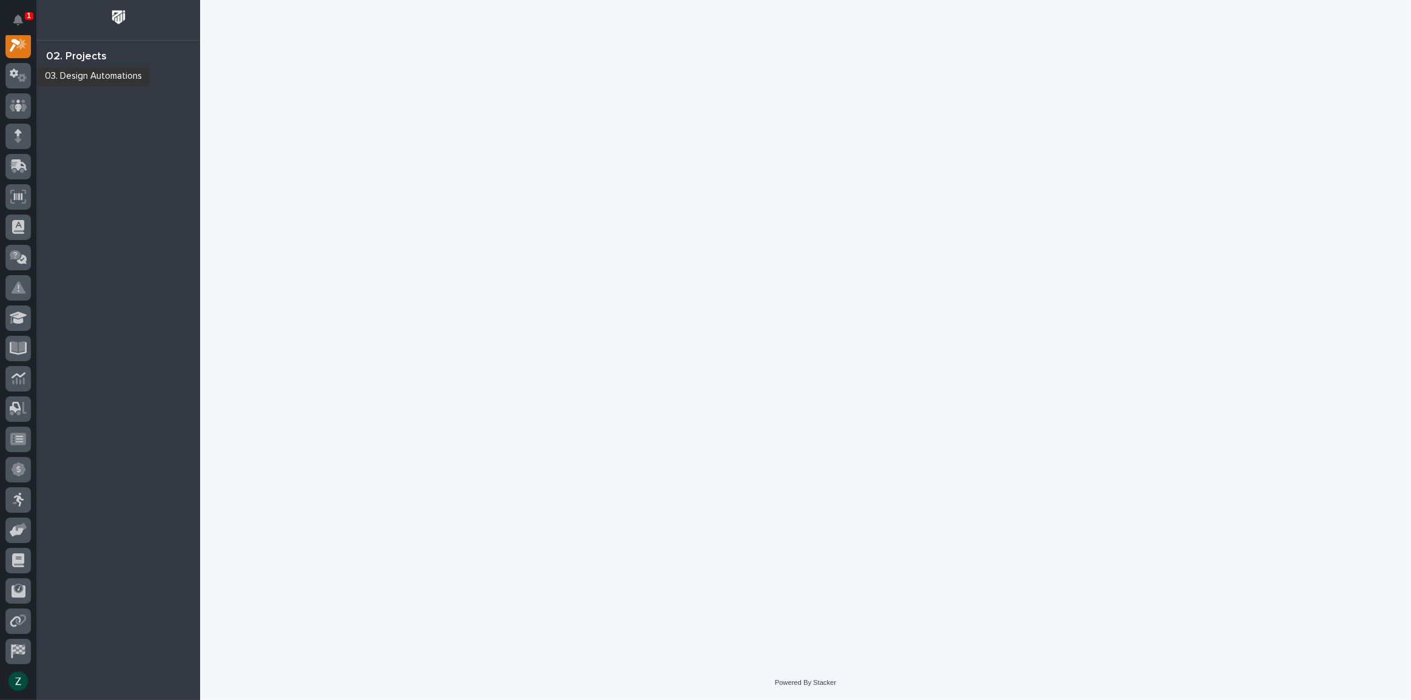
scroll to position [30, 0]
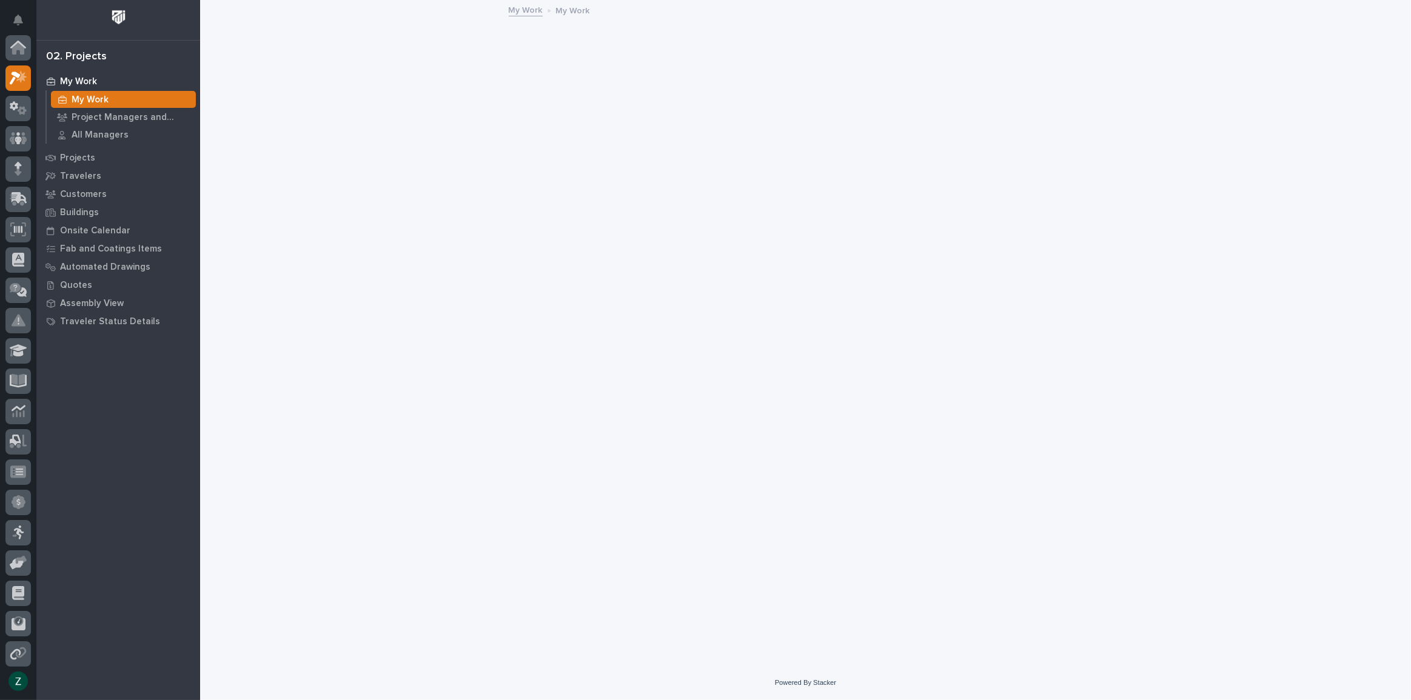
scroll to position [30, 0]
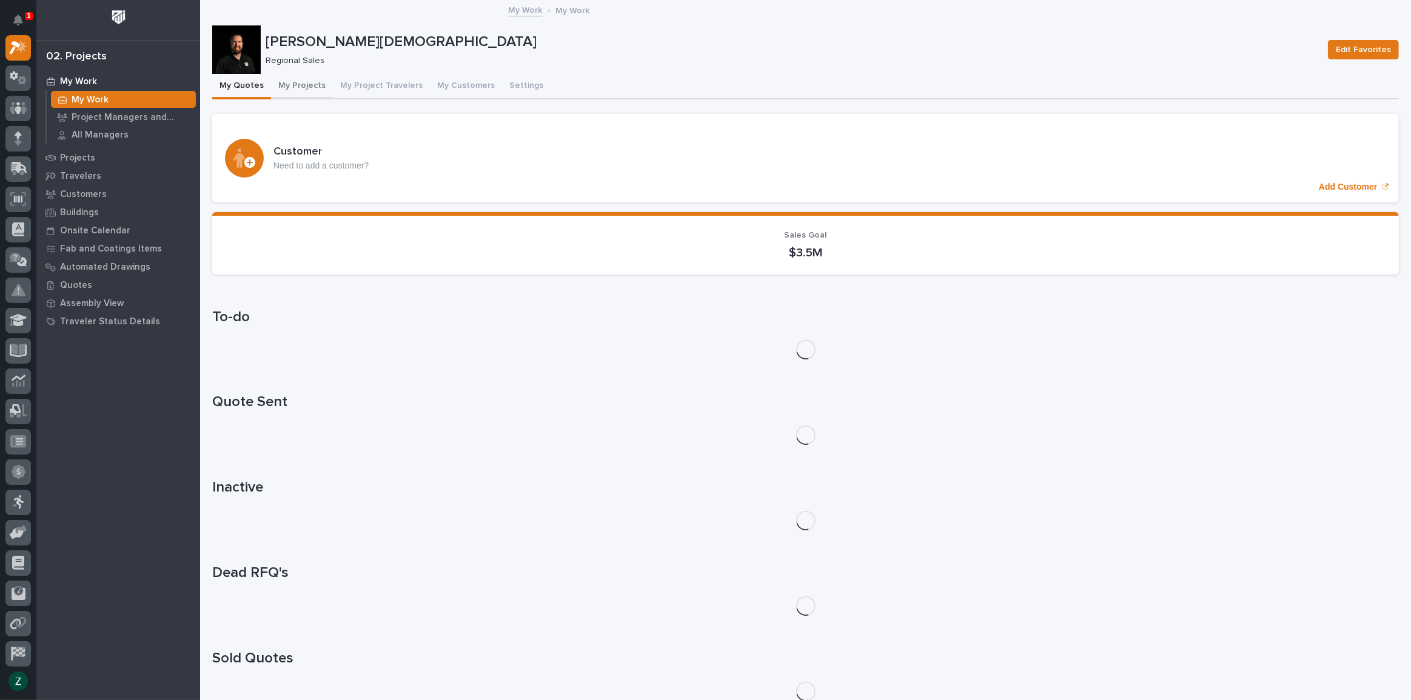
click at [303, 89] on button "My Projects" at bounding box center [302, 86] width 62 height 25
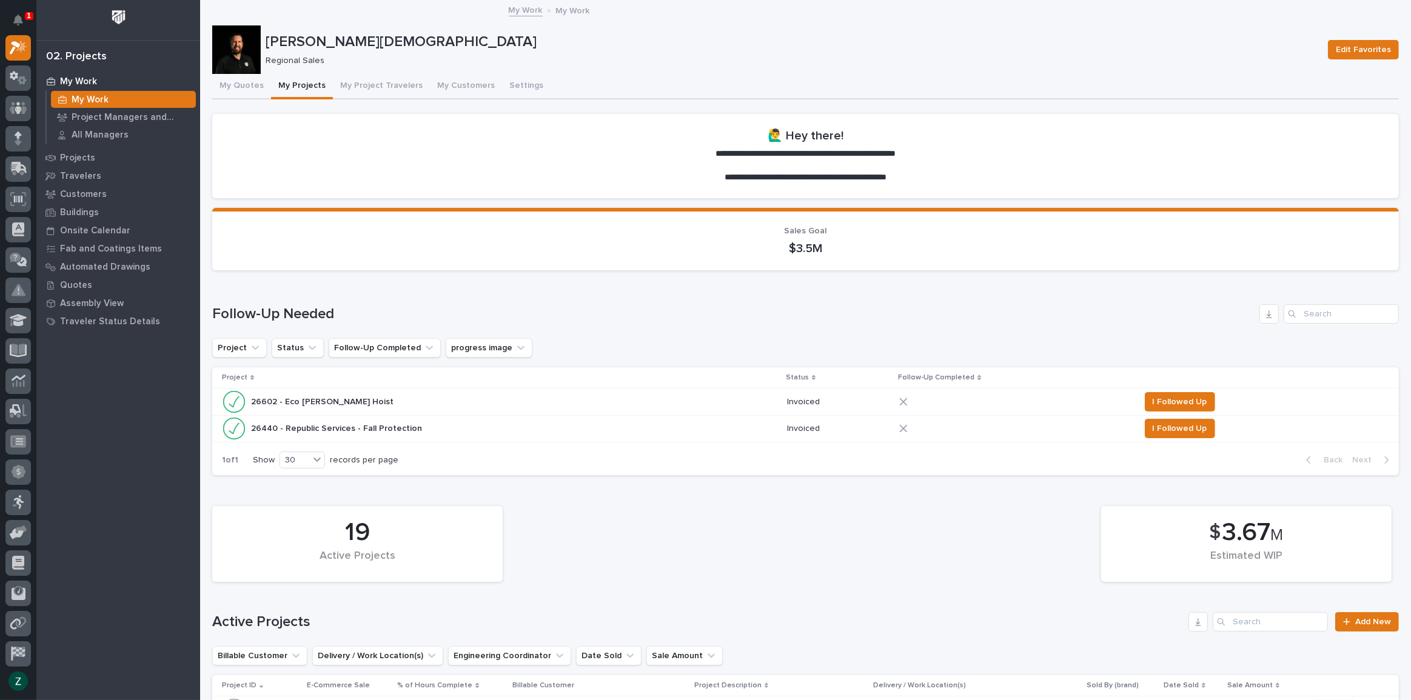
scroll to position [716, 0]
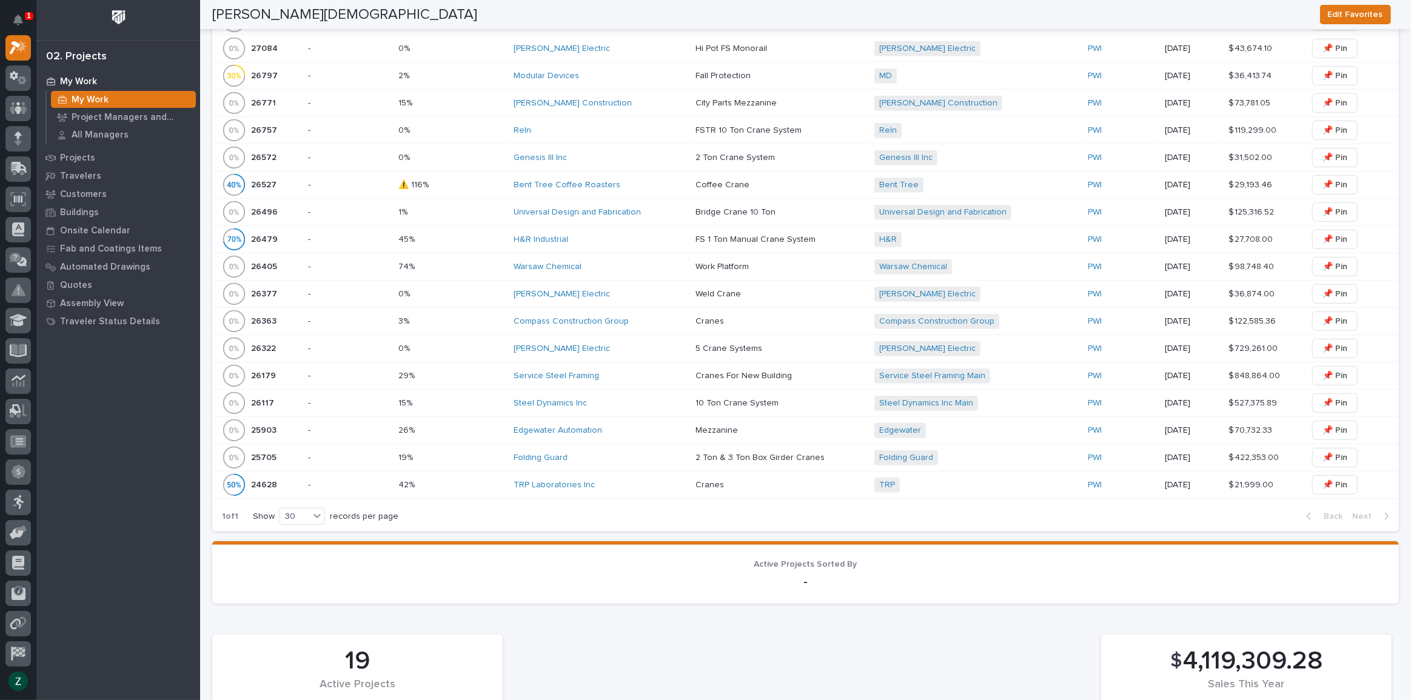
click at [609, 262] on div "Warsaw Chemical" at bounding box center [600, 267] width 172 height 10
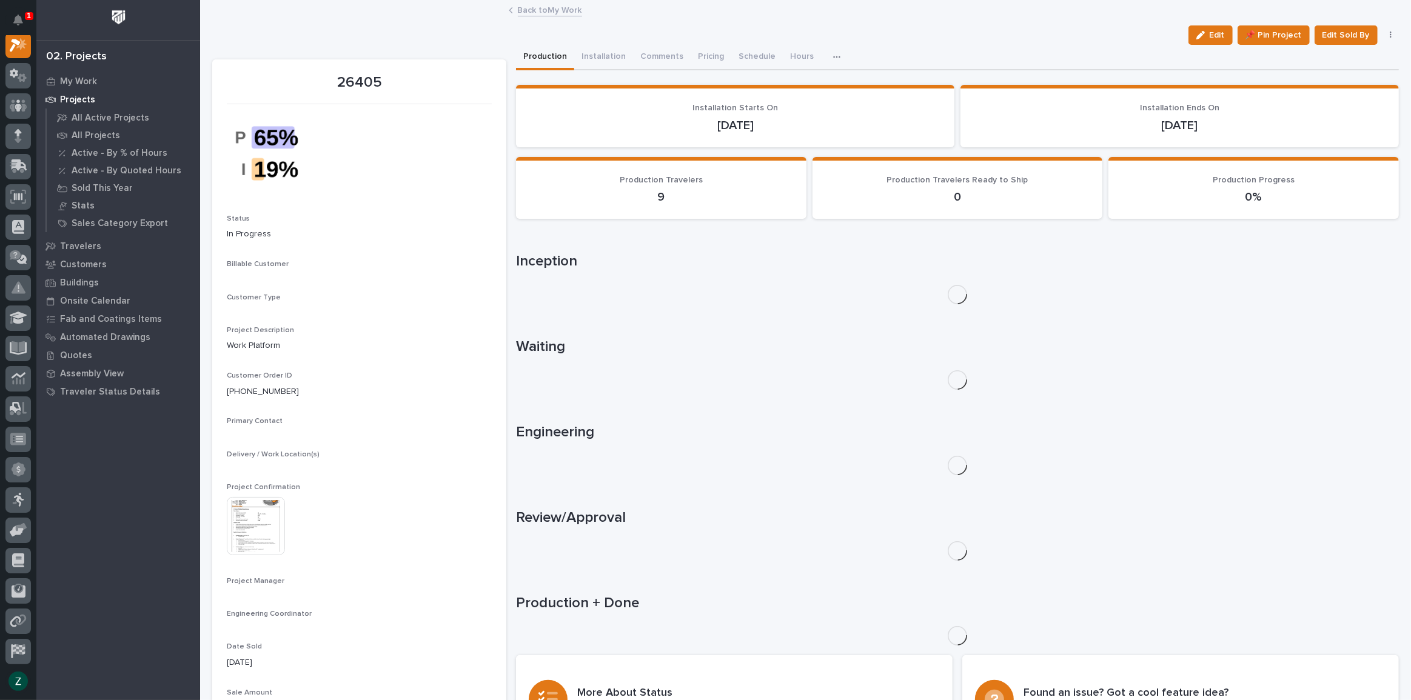
scroll to position [30, 0]
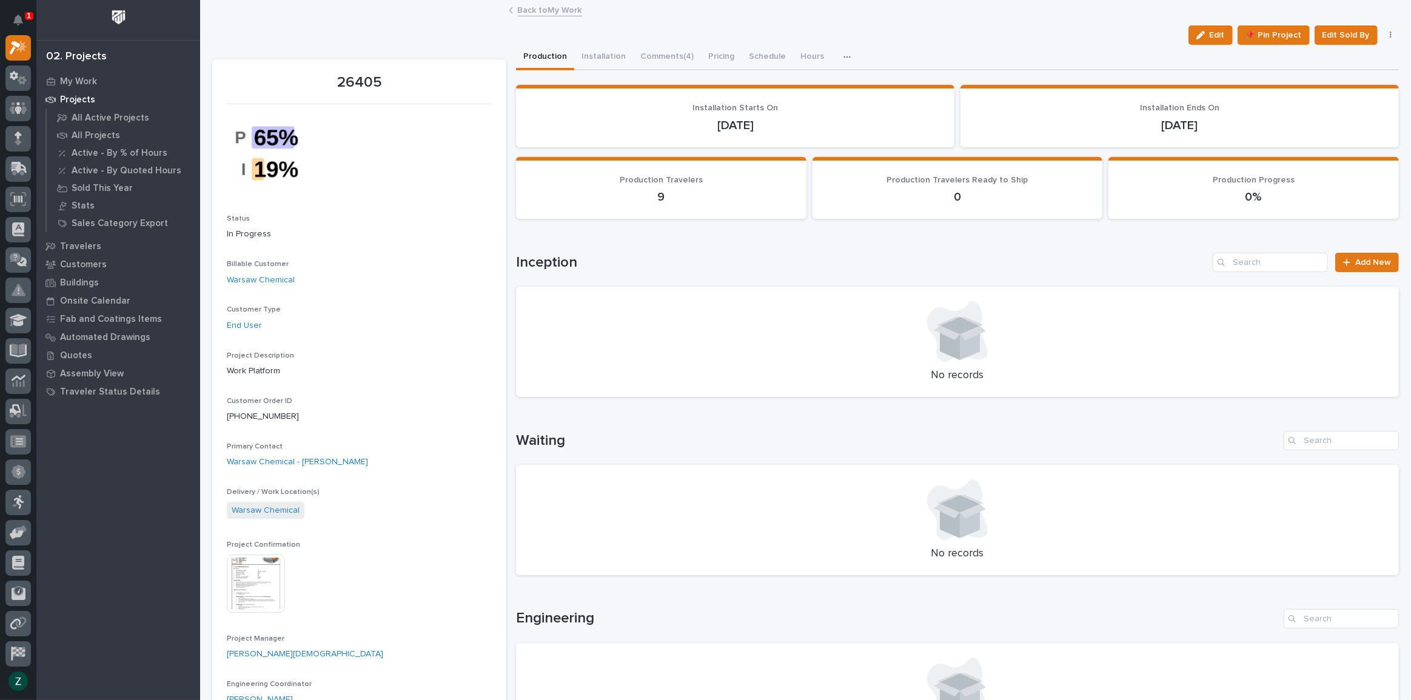
click at [261, 584] on img at bounding box center [256, 584] width 58 height 58
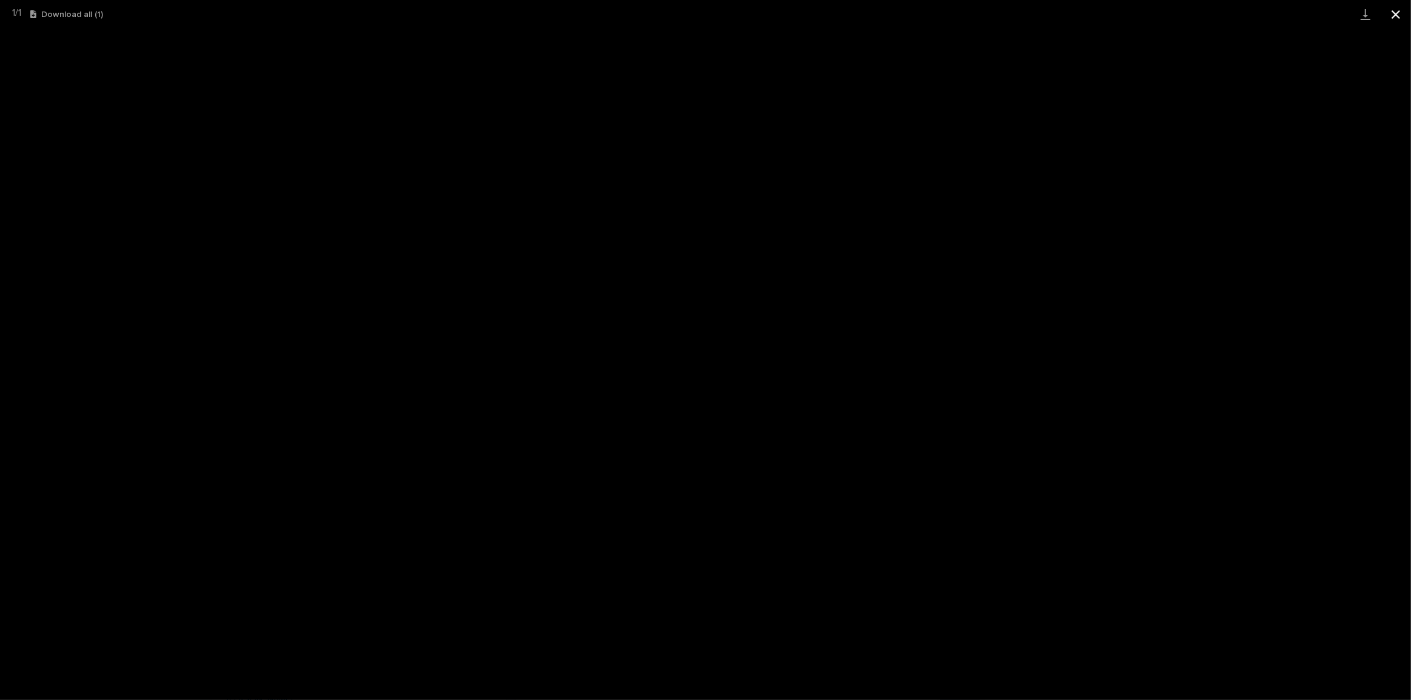
click at [1402, 12] on button "Close gallery" at bounding box center [1396, 14] width 30 height 29
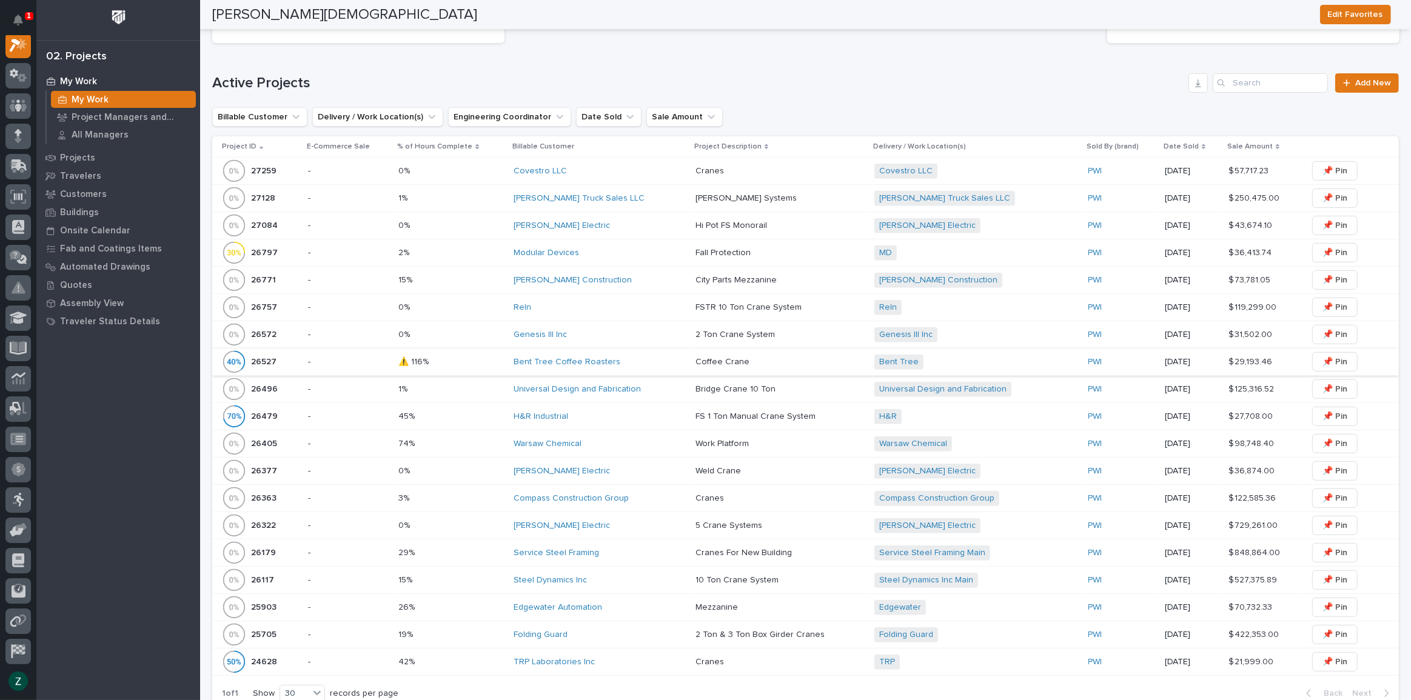
scroll to position [551, 0]
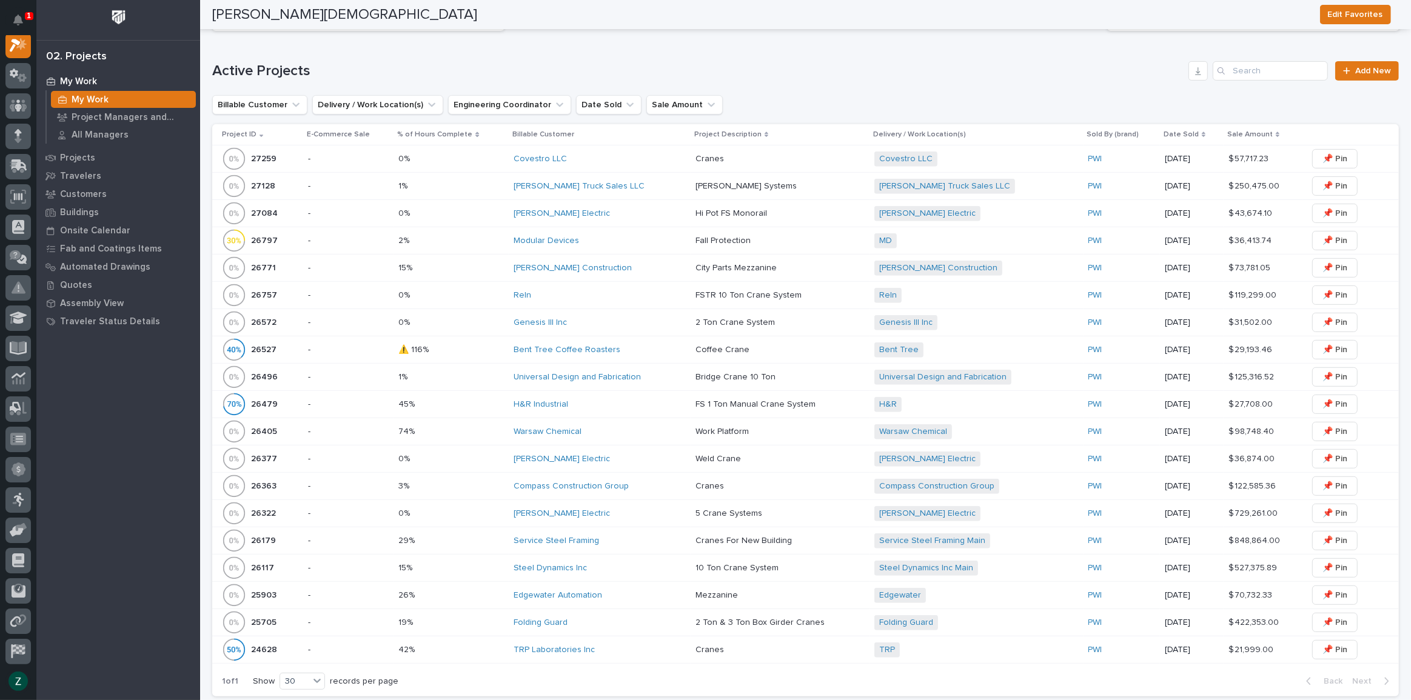
click at [645, 485] on div "Compass Construction Group" at bounding box center [600, 486] width 172 height 10
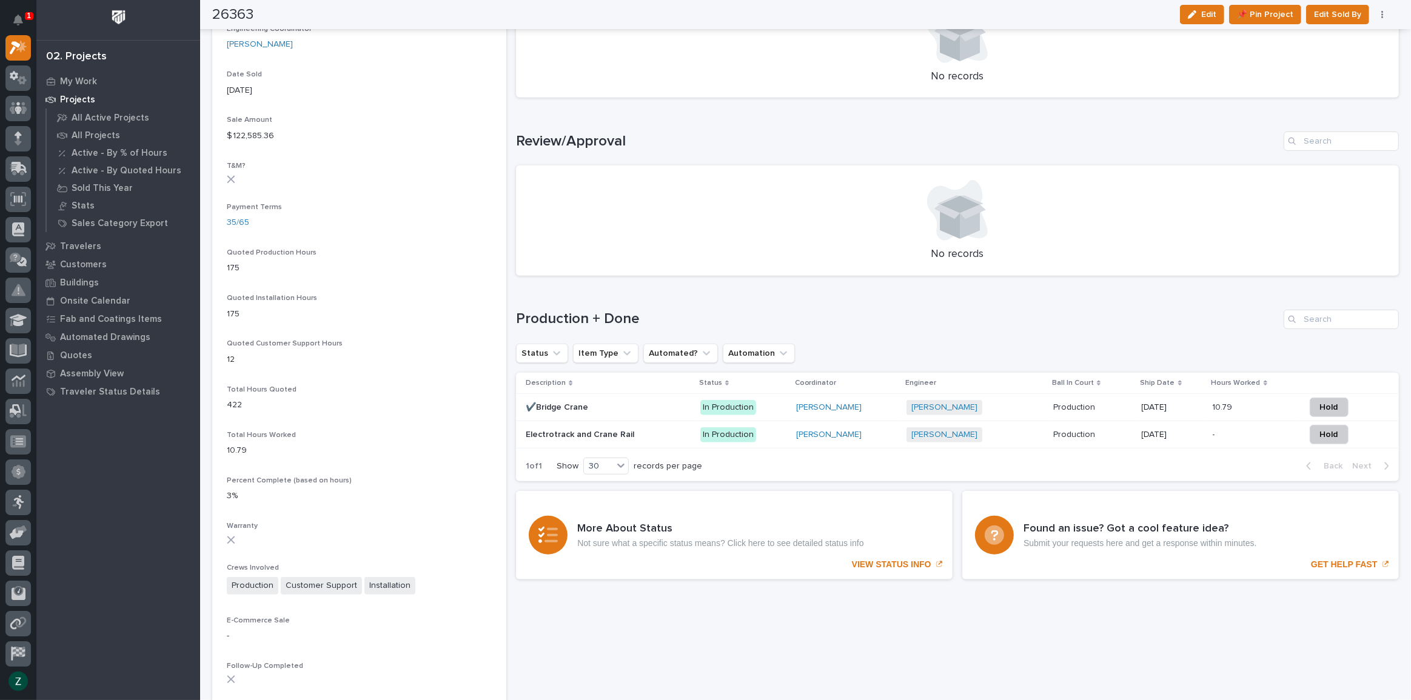
scroll to position [661, 0]
